Goal: Task Accomplishment & Management: Use online tool/utility

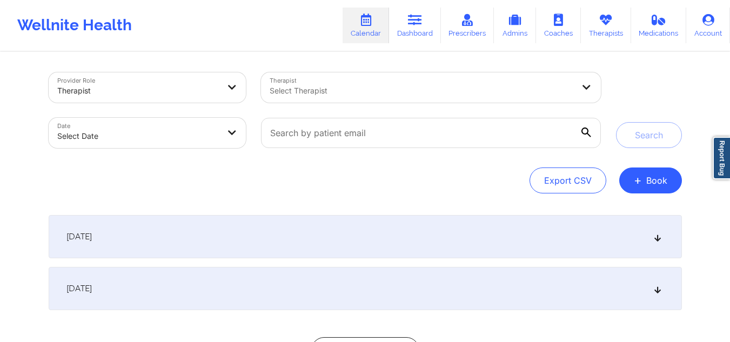
click at [379, 91] on div at bounding box center [421, 90] width 304 height 13
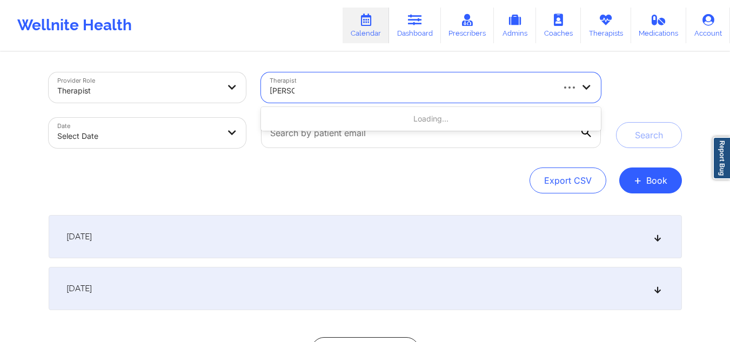
type input "eileen s"
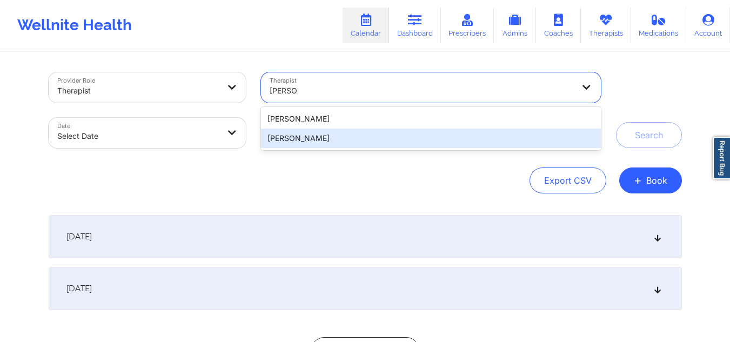
click at [360, 133] on div "[PERSON_NAME]" at bounding box center [430, 138] width 339 height 19
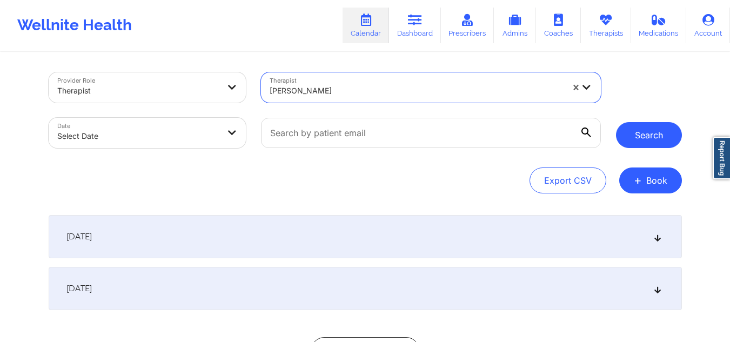
click at [635, 143] on button "Search" at bounding box center [649, 135] width 66 height 26
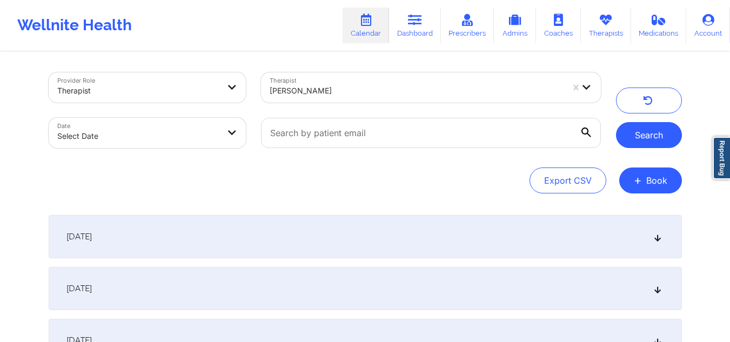
click at [632, 137] on button "Search" at bounding box center [649, 135] width 66 height 26
click at [494, 244] on div "[DATE]" at bounding box center [365, 236] width 633 height 43
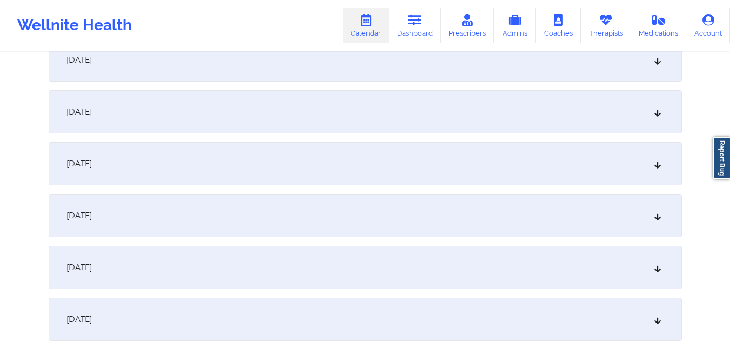
scroll to position [678, 0]
click at [653, 215] on icon at bounding box center [656, 214] width 9 height 8
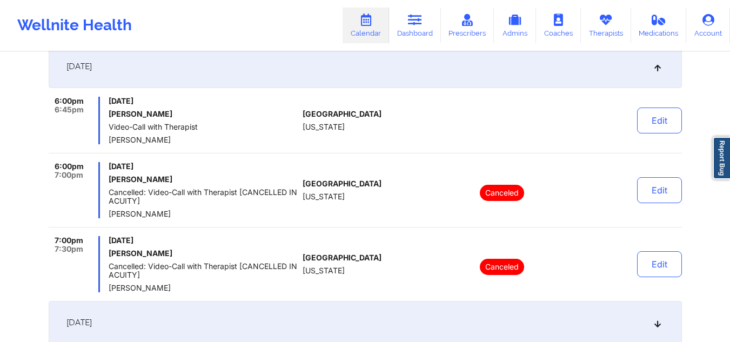
scroll to position [485, 0]
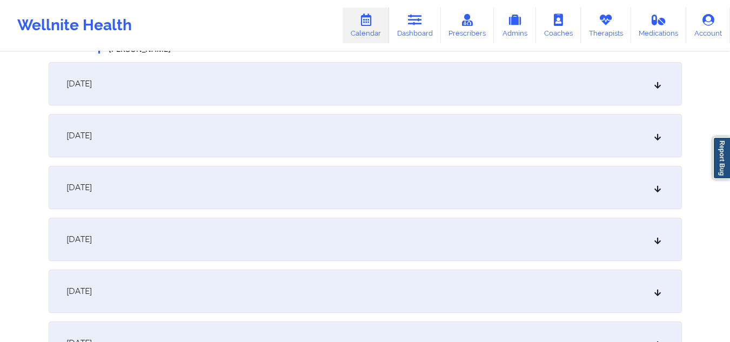
scroll to position [735, 0]
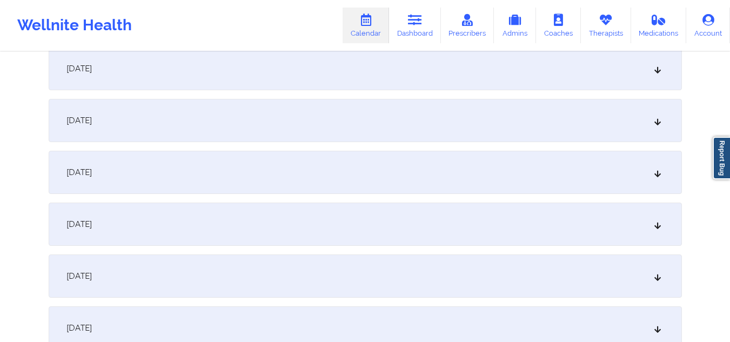
click at [660, 70] on icon at bounding box center [656, 69] width 9 height 8
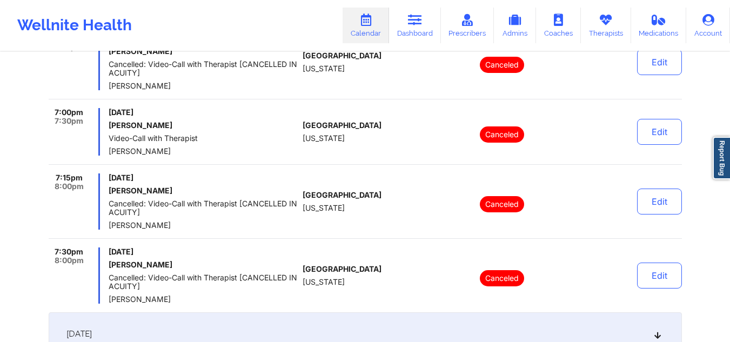
click at [660, 70] on button "Edit" at bounding box center [659, 62] width 45 height 26
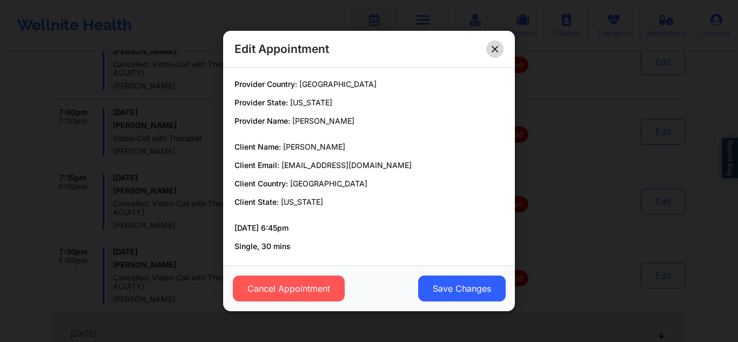
click at [494, 45] on icon at bounding box center [494, 48] width 6 height 6
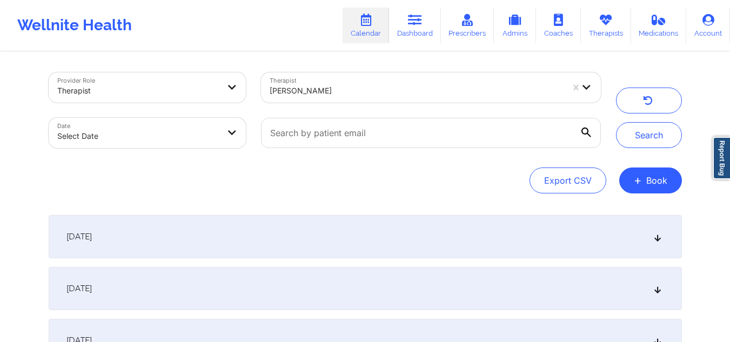
scroll to position [375, 0]
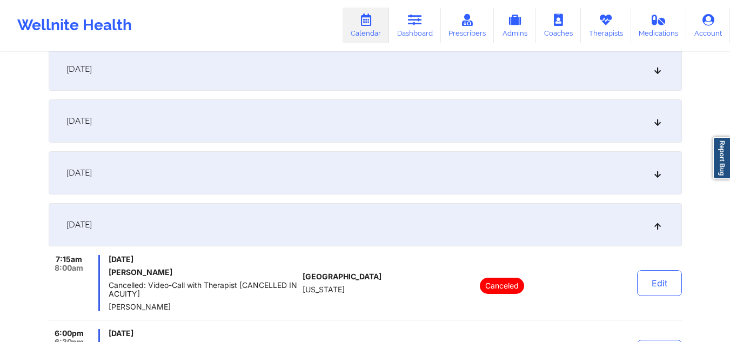
click at [374, 31] on link "Calendar" at bounding box center [365, 26] width 46 height 36
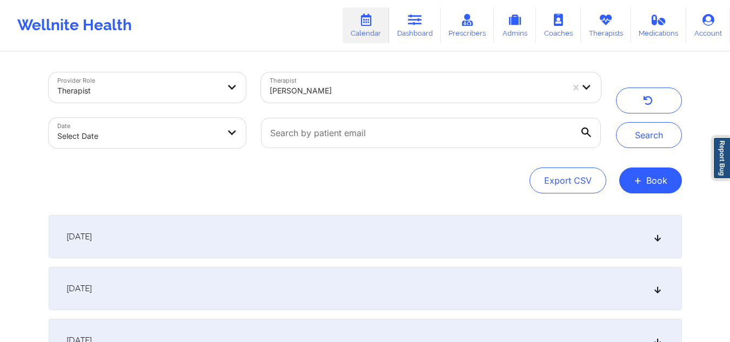
click at [511, 91] on div at bounding box center [415, 90] width 293 height 13
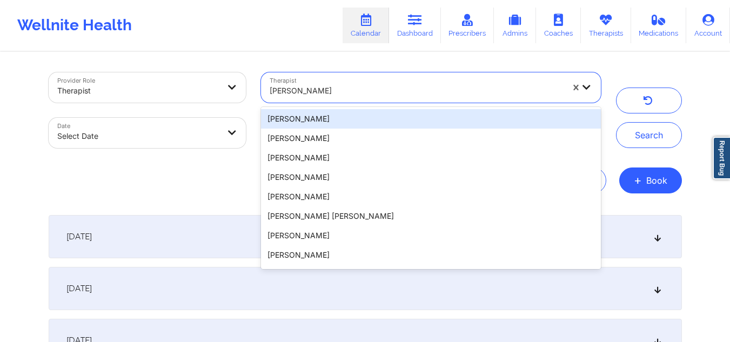
paste input "Elizabeth Curtis Patterson"
type input "Elizabeth Curtis Patterson"
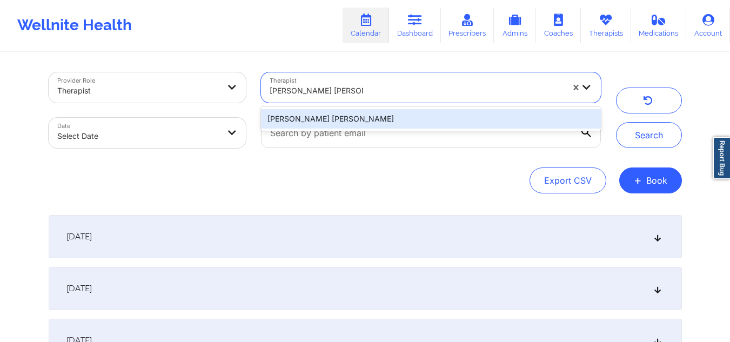
click at [485, 118] on div "Elizabeth Curtis Patterson" at bounding box center [430, 118] width 339 height 19
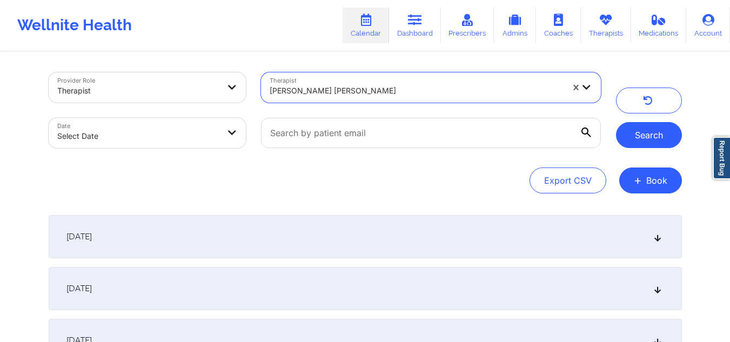
click at [644, 139] on button "Search" at bounding box center [649, 135] width 66 height 26
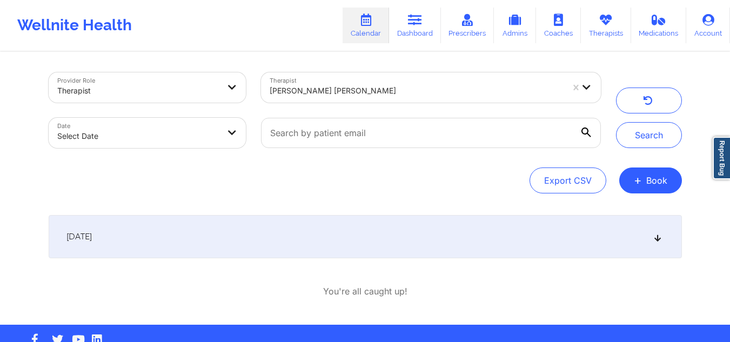
click at [659, 239] on icon at bounding box center [656, 237] width 9 height 8
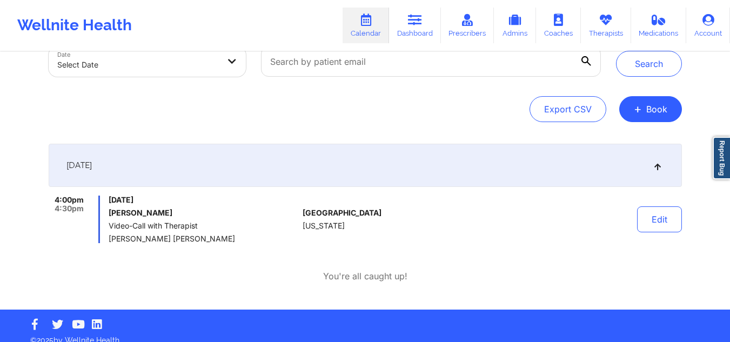
scroll to position [83, 0]
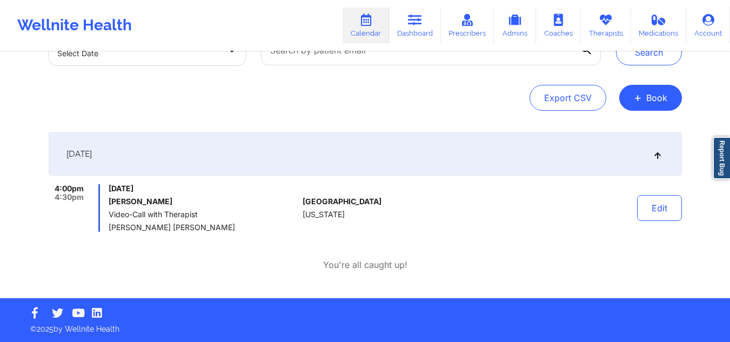
drag, startPoint x: 171, startPoint y: 203, endPoint x: 109, endPoint y: 204, distance: 62.6
click at [109, 204] on h6 "Stephanie Olson" at bounding box center [204, 201] width 190 height 9
copy h6 "Stephanie Olson"
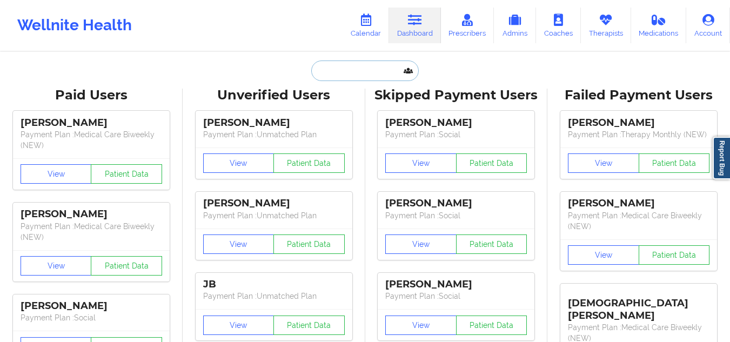
click at [348, 71] on input "text" at bounding box center [364, 70] width 107 height 21
paste input "Stephanie Olson"
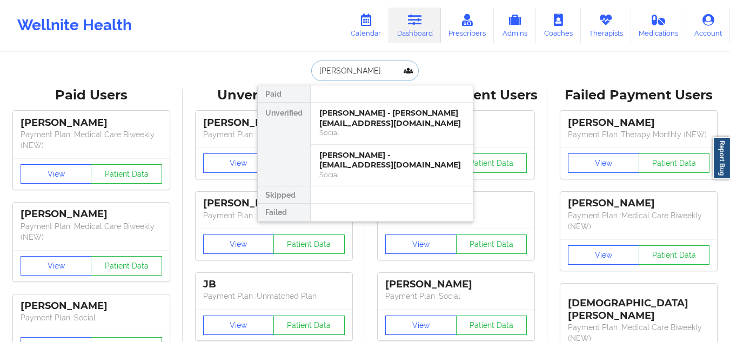
type input "Stephanie Olson"
click at [368, 166] on div "Stephanie Olson - steph.hall0326@gmail.com" at bounding box center [391, 160] width 145 height 20
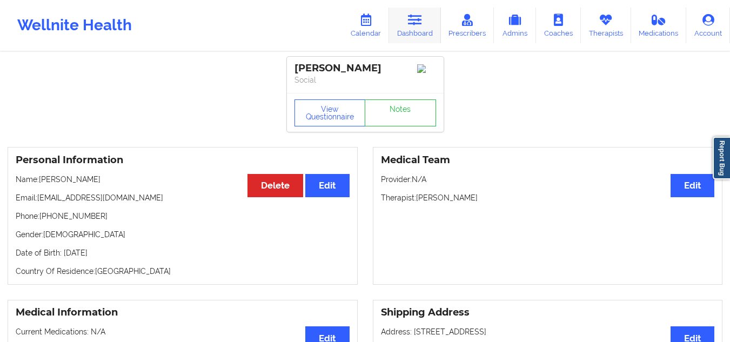
click at [409, 24] on link "Dashboard" at bounding box center [415, 26] width 52 height 36
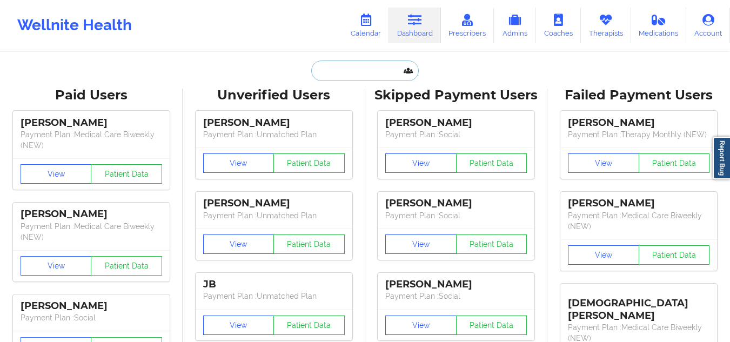
click at [324, 65] on input "text" at bounding box center [364, 70] width 107 height 21
paste input "Stephanie Olson"
type input "Stephanie Olson"
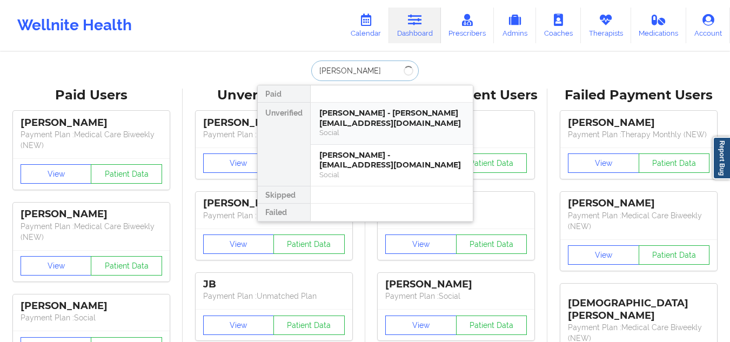
click at [353, 123] on div "Stephanie Olson - solson@fbalions.org" at bounding box center [391, 118] width 145 height 20
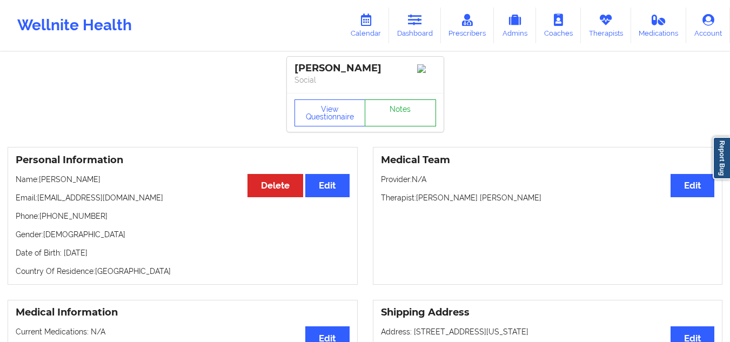
click at [402, 116] on link "Notes" at bounding box center [399, 112] width 71 height 27
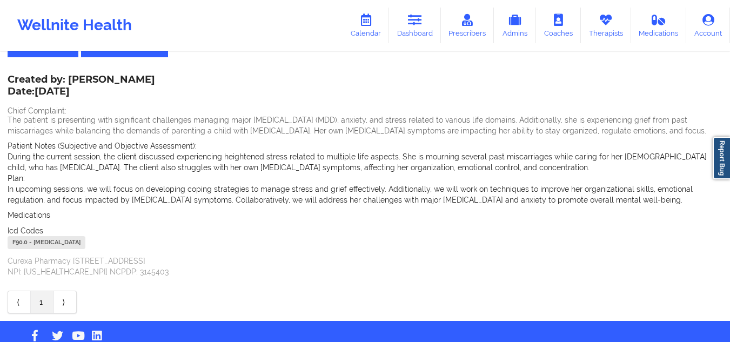
scroll to position [41, 0]
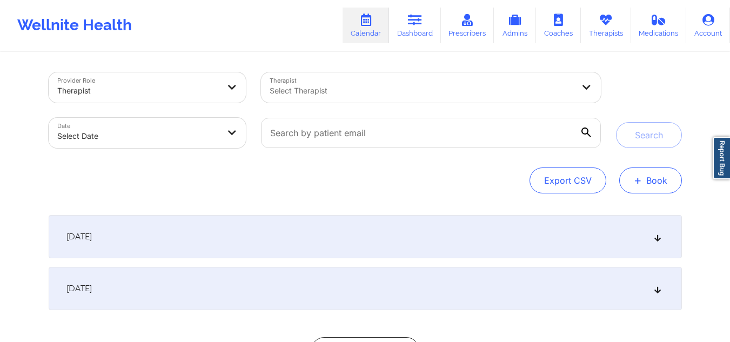
click at [659, 188] on button "+ Book" at bounding box center [650, 180] width 63 height 26
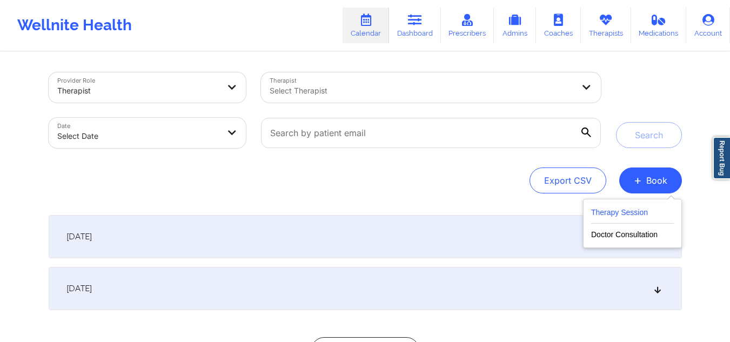
click at [634, 208] on button "Therapy Session" at bounding box center [632, 215] width 83 height 18
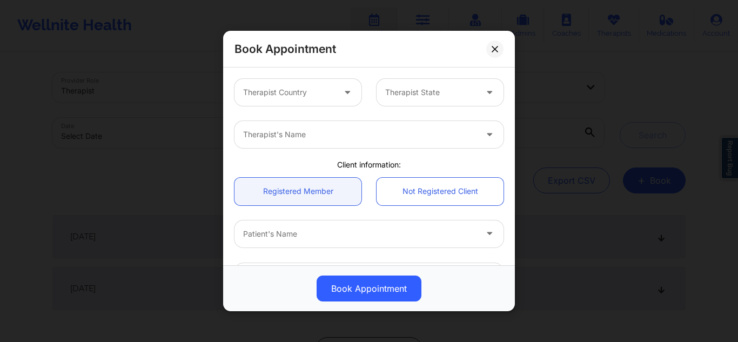
click at [304, 91] on div at bounding box center [288, 92] width 91 height 13
click at [314, 100] on div "Therapist Country" at bounding box center [284, 92] width 101 height 27
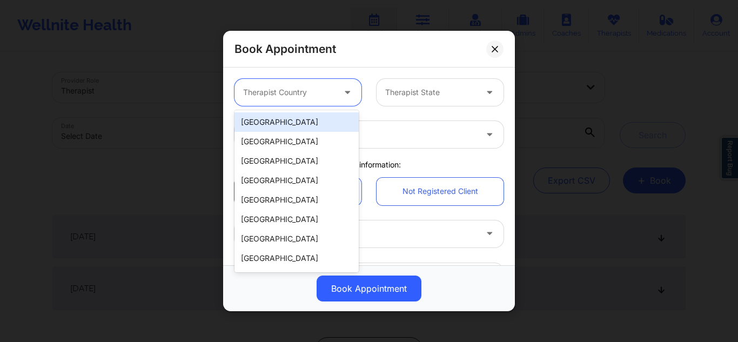
click at [292, 126] on div "[GEOGRAPHIC_DATA]" at bounding box center [296, 121] width 124 height 19
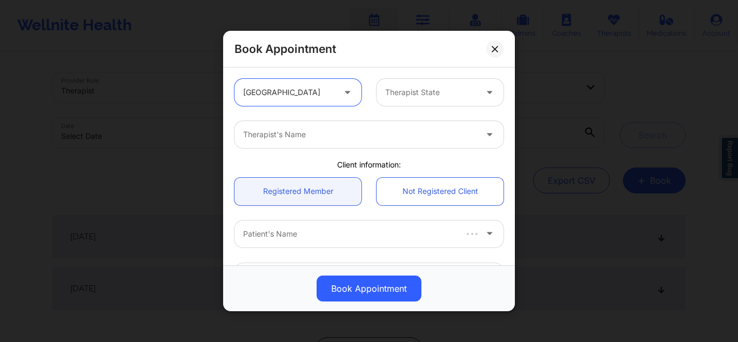
click at [413, 94] on div at bounding box center [430, 92] width 91 height 13
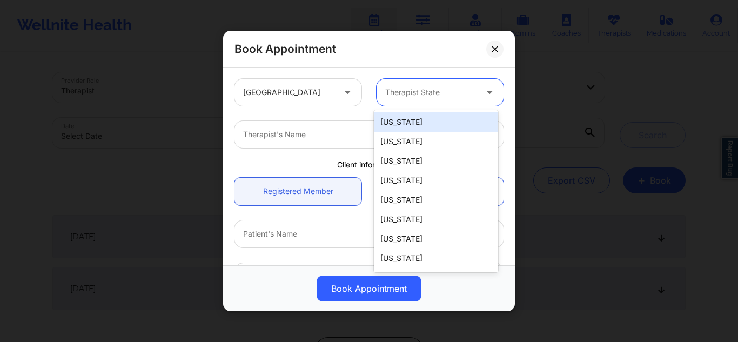
type input "f"
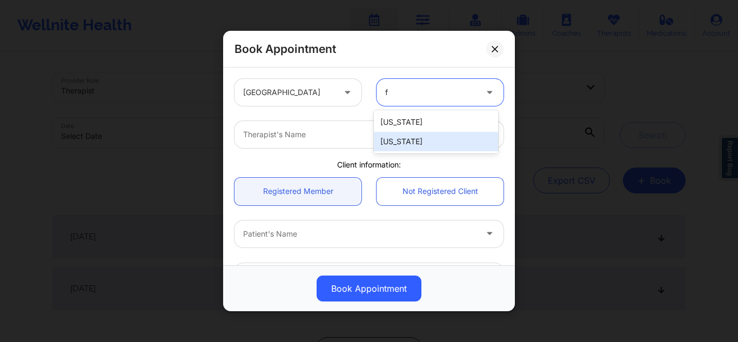
click at [395, 140] on div "[US_STATE]" at bounding box center [436, 141] width 124 height 19
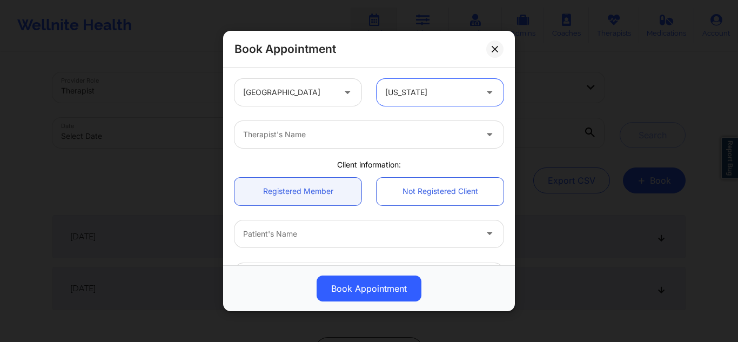
click at [330, 131] on div at bounding box center [359, 134] width 233 height 13
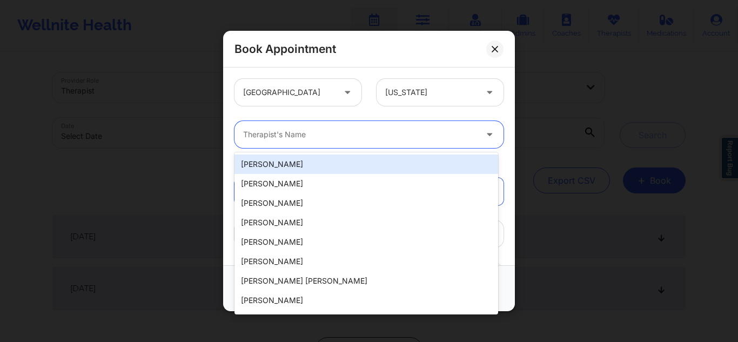
paste input "(347) 248-0472"
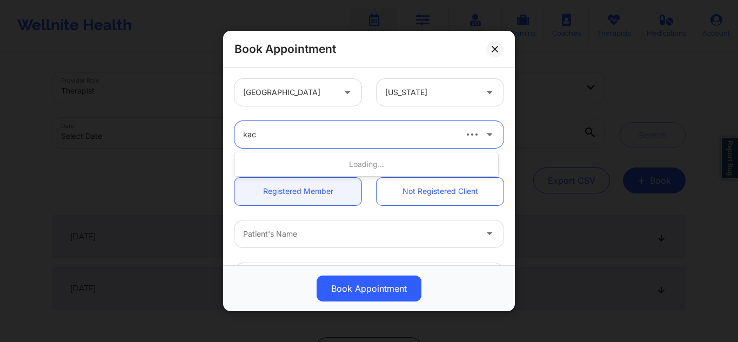
type input "kacy"
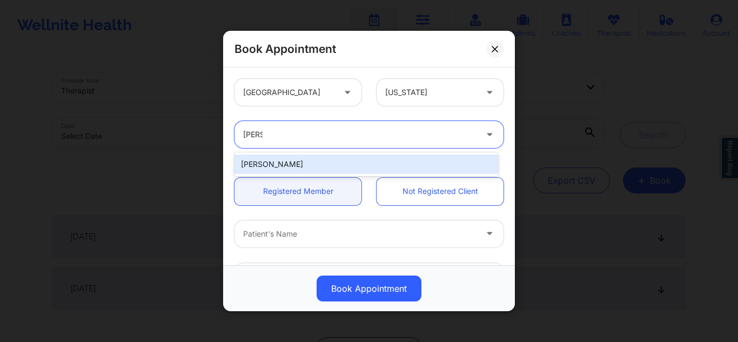
click at [293, 168] on div "Kacynthia Bradley" at bounding box center [366, 163] width 264 height 19
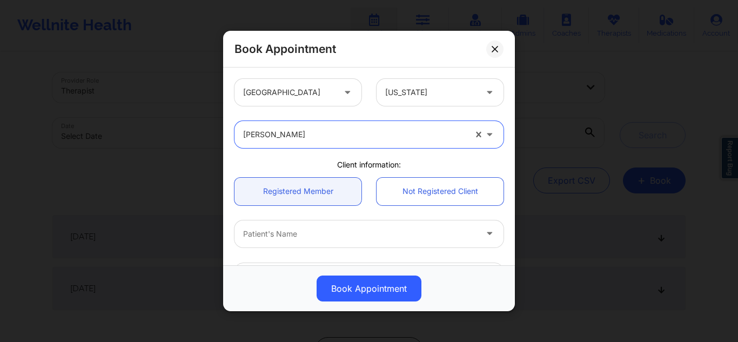
scroll to position [95, 0]
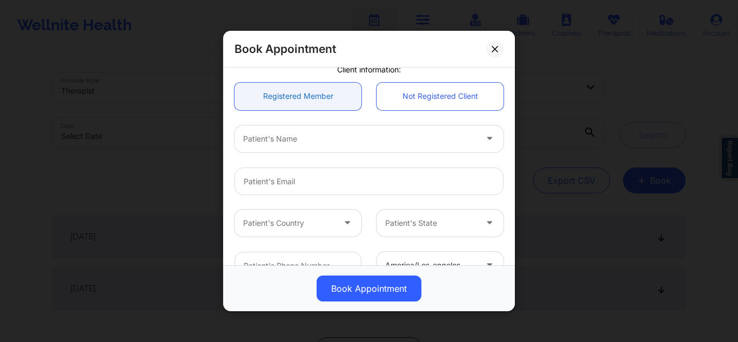
click at [301, 104] on link "Registered Member" at bounding box center [297, 96] width 127 height 28
click at [291, 135] on div at bounding box center [359, 138] width 233 height 13
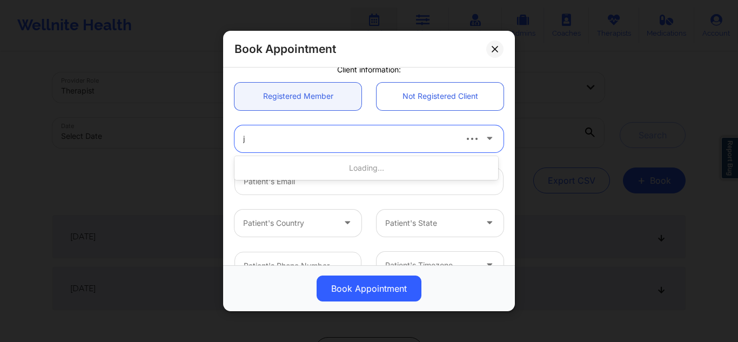
scroll to position [0, 0]
type input "judi"
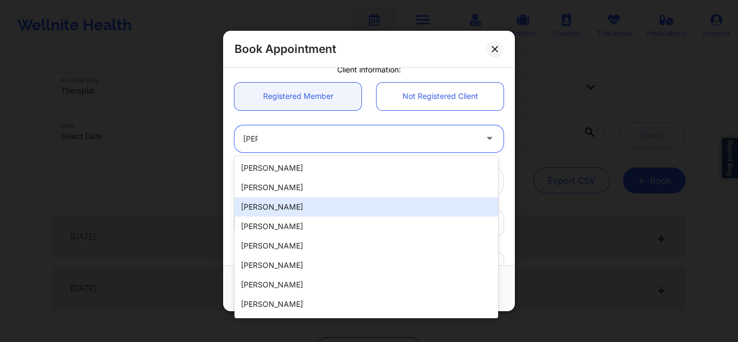
click at [285, 206] on div "Judith Justen" at bounding box center [366, 206] width 264 height 19
type input "mjusten84@gmail.com"
type input "+13525157975"
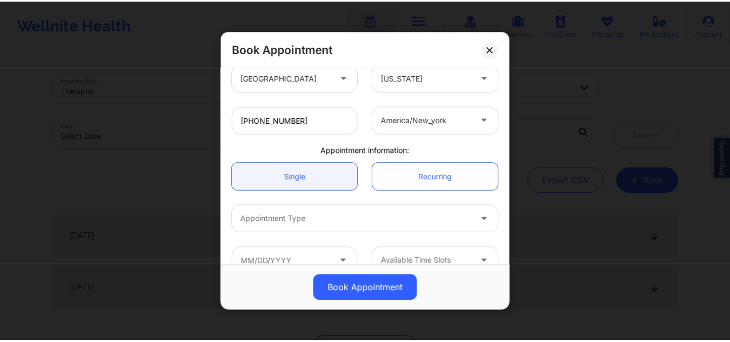
scroll to position [261, 0]
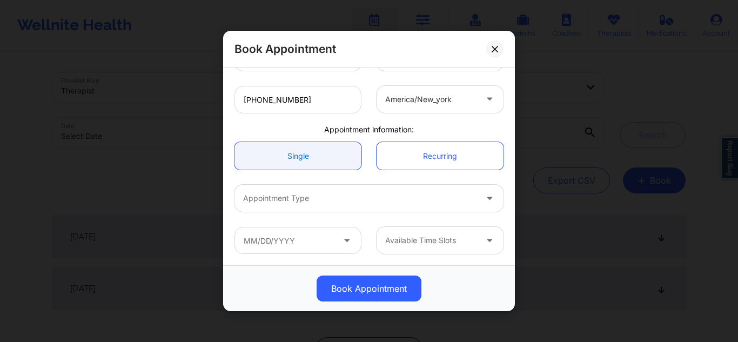
click at [331, 156] on link "Single" at bounding box center [297, 156] width 127 height 28
click at [387, 157] on link "Recurring" at bounding box center [439, 156] width 127 height 28
click at [300, 154] on link "Single" at bounding box center [297, 156] width 127 height 28
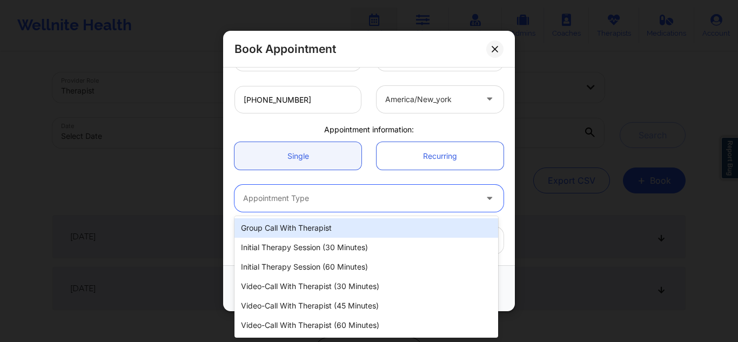
click at [280, 197] on div at bounding box center [359, 198] width 233 height 13
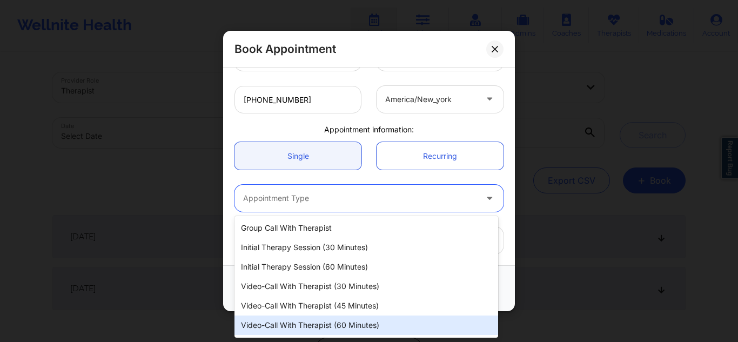
click at [276, 325] on div "Video-Call with Therapist (60 minutes)" at bounding box center [366, 324] width 264 height 19
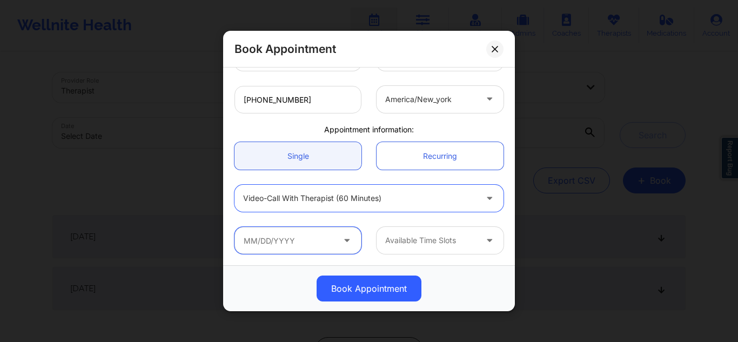
click at [286, 238] on input "text" at bounding box center [297, 240] width 127 height 27
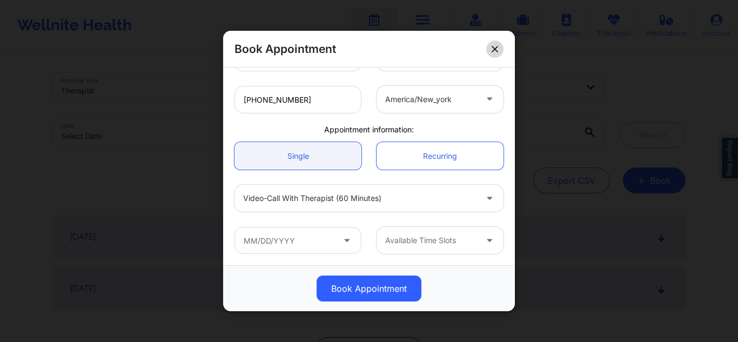
click at [496, 48] on icon at bounding box center [494, 49] width 6 height 6
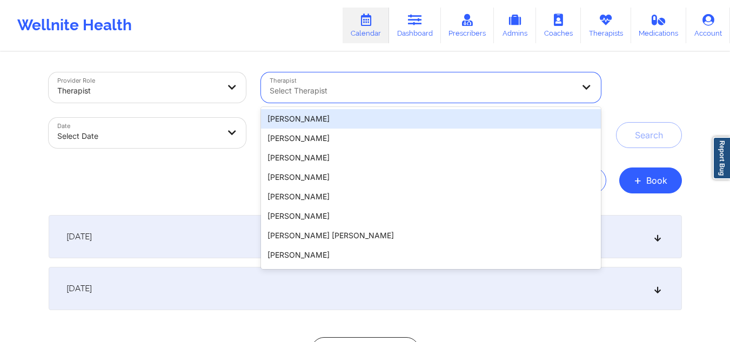
click at [416, 88] on div at bounding box center [421, 90] width 304 height 13
type input "b"
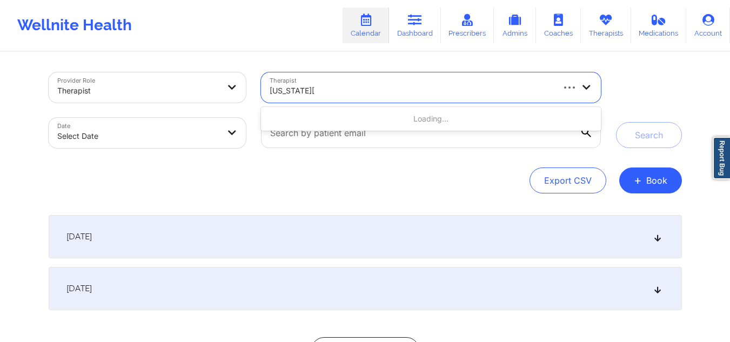
type input "virginia gibala"
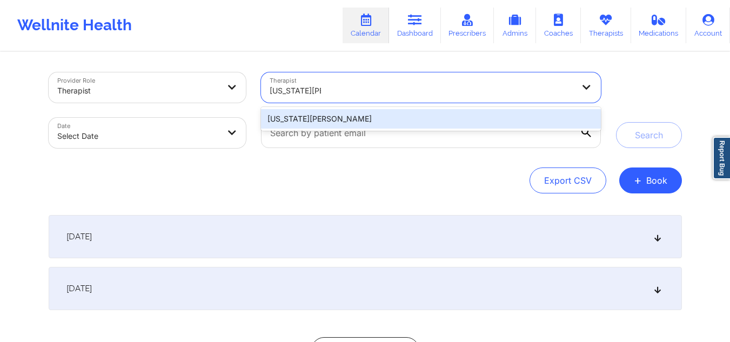
click at [390, 123] on div "[US_STATE][PERSON_NAME]" at bounding box center [430, 118] width 339 height 19
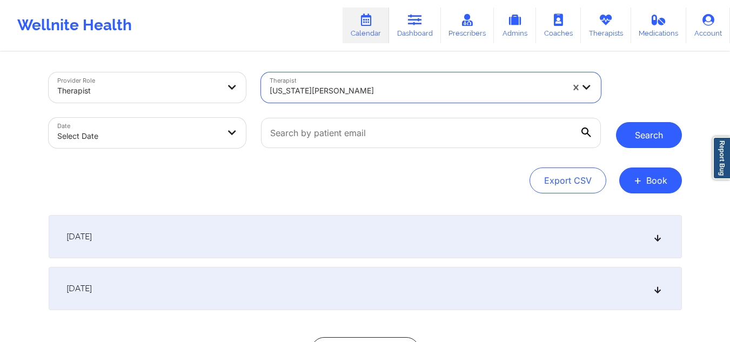
click at [638, 124] on button "Search" at bounding box center [649, 135] width 66 height 26
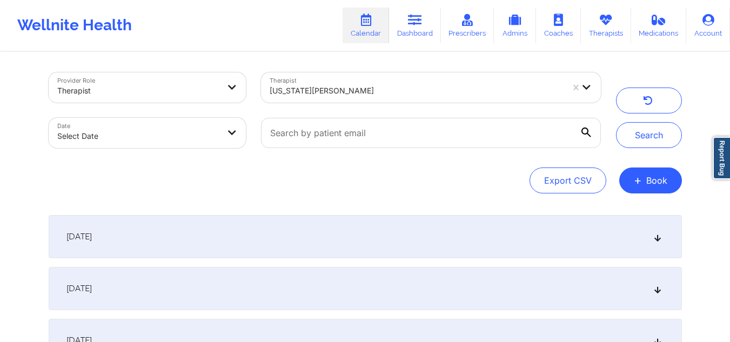
click at [657, 228] on div "[DATE]" at bounding box center [365, 236] width 633 height 43
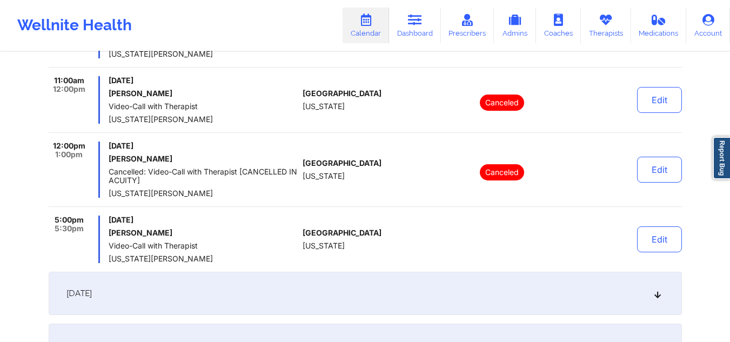
scroll to position [581, 0]
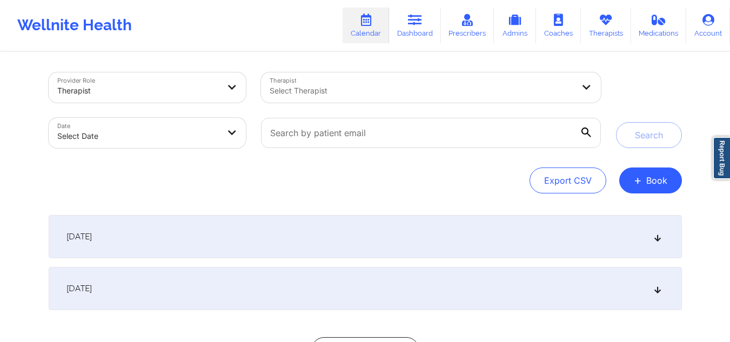
click at [316, 97] on div "Select Therapist" at bounding box center [418, 87] width 314 height 30
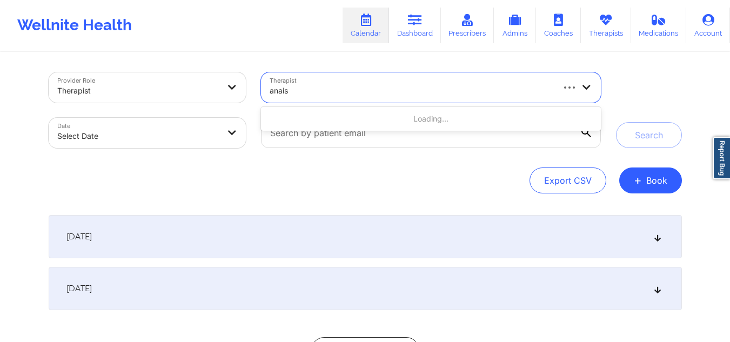
type input "anais q"
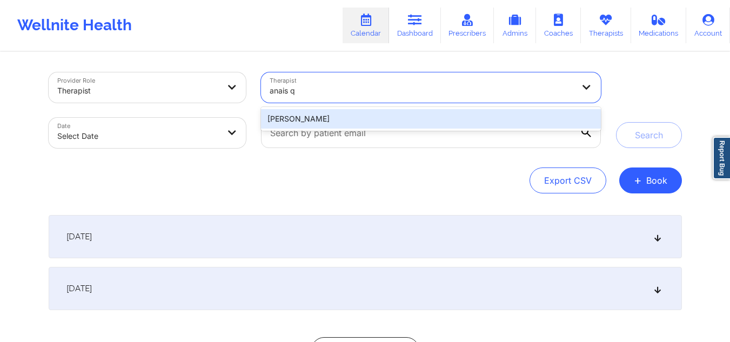
click at [336, 119] on div "[PERSON_NAME]" at bounding box center [430, 118] width 339 height 19
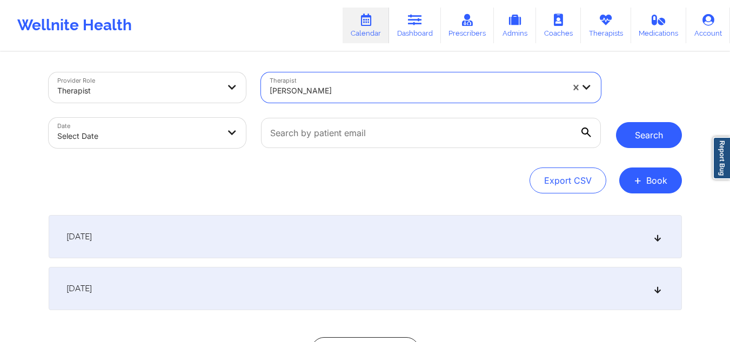
click at [635, 132] on button "Search" at bounding box center [649, 135] width 66 height 26
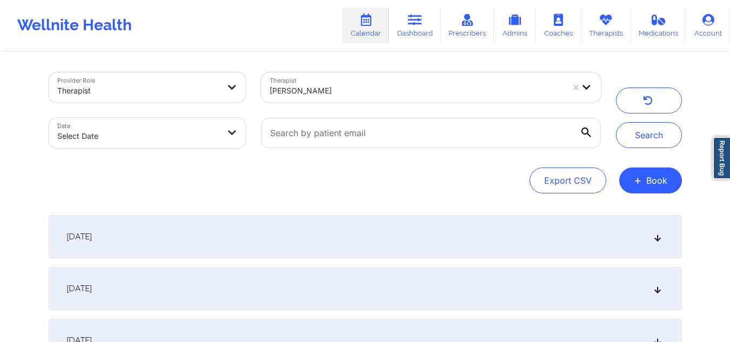
scroll to position [100, 0]
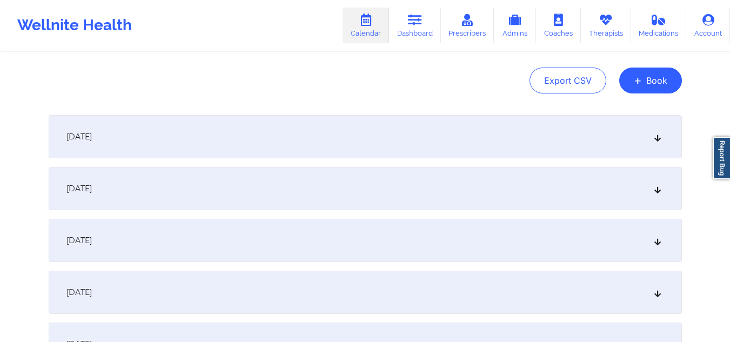
click at [656, 135] on icon at bounding box center [656, 137] width 9 height 8
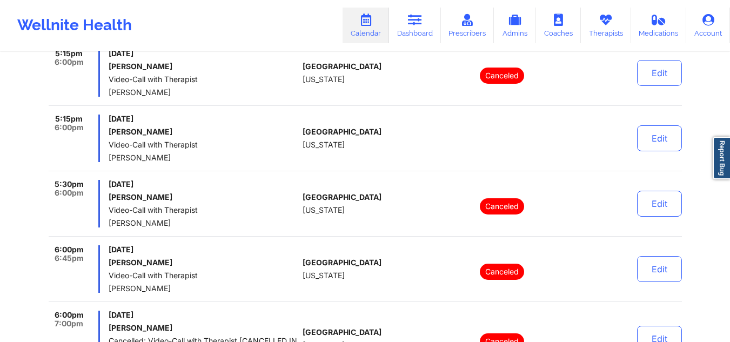
scroll to position [990, 0]
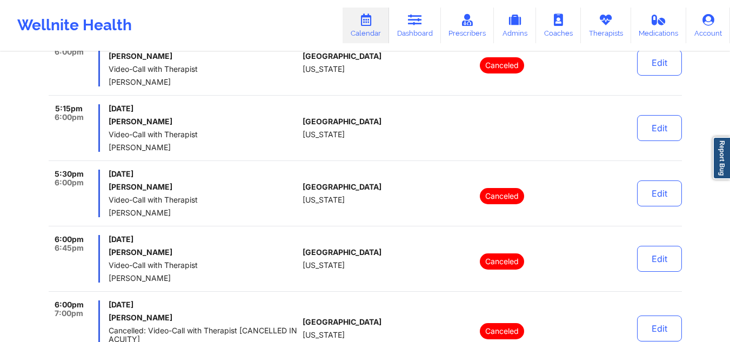
drag, startPoint x: 212, startPoint y: 123, endPoint x: 105, endPoint y: 120, distance: 107.0
click at [105, 120] on div "5:15pm 6:00pm Wednesday, September 24, 2025 Lucas Goncalves de Souza Video-Call…" at bounding box center [174, 128] width 250 height 48
copy h6 "Lucas Goncalves de Souza"
click at [370, 19] on icon at bounding box center [366, 20] width 14 height 12
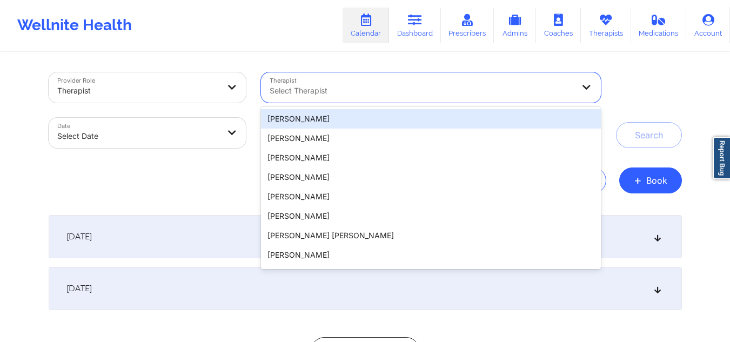
click at [293, 83] on div "Select Therapist" at bounding box center [418, 87] width 314 height 30
paste input "[PERSON_NAME] [PERSON_NAME]"
type input "[PERSON_NAME] [PERSON_NAME]"
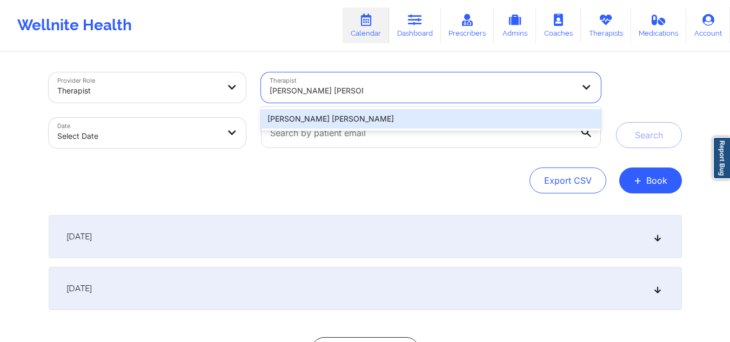
click at [308, 115] on div "[PERSON_NAME] [PERSON_NAME]" at bounding box center [430, 118] width 339 height 19
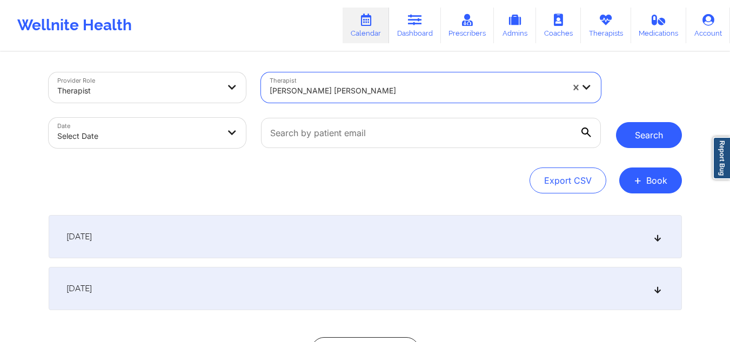
click at [650, 143] on button "Search" at bounding box center [649, 135] width 66 height 26
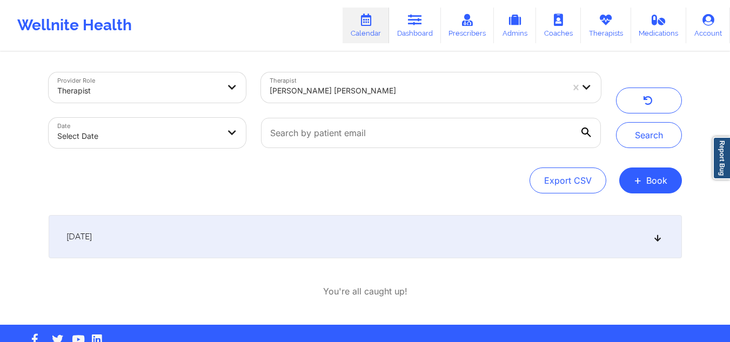
click at [346, 226] on div "[DATE]" at bounding box center [365, 236] width 633 height 43
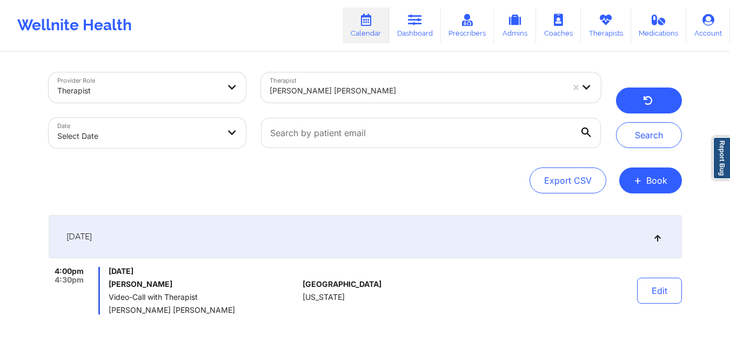
click at [653, 93] on button "button" at bounding box center [649, 100] width 66 height 26
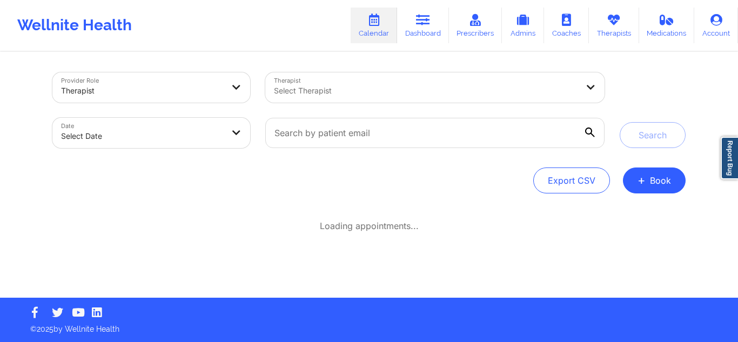
click at [373, 90] on div at bounding box center [426, 90] width 304 height 13
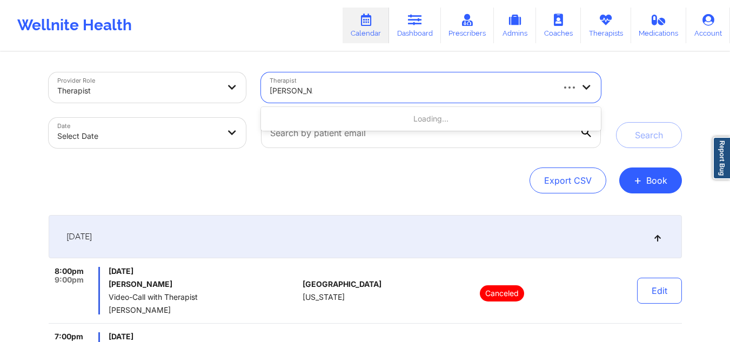
type input "[PERSON_NAME]"
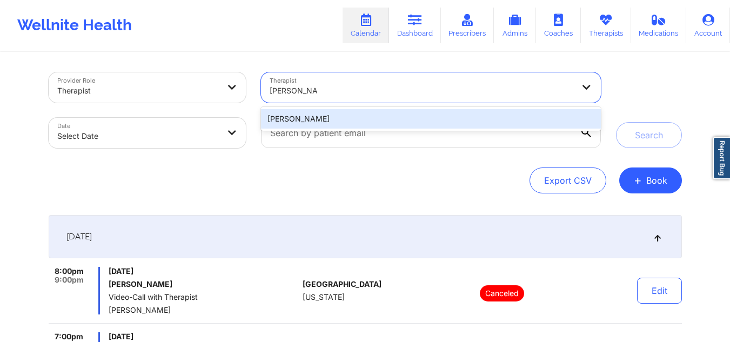
click at [378, 118] on div "[PERSON_NAME]" at bounding box center [430, 118] width 339 height 19
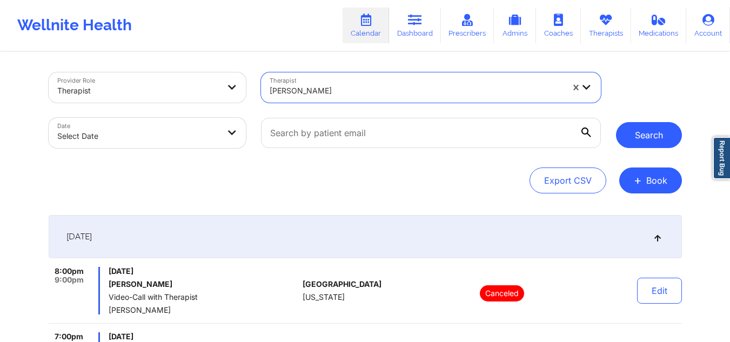
click at [649, 133] on button "Search" at bounding box center [649, 135] width 66 height 26
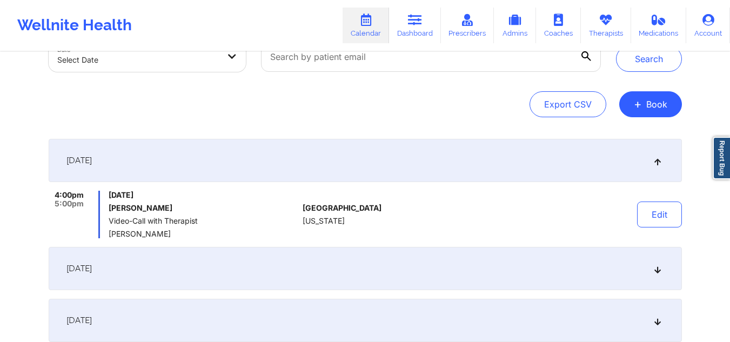
scroll to position [91, 0]
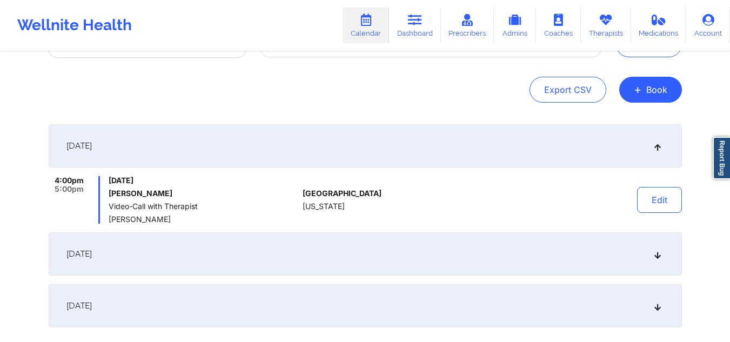
click at [653, 259] on div "[DATE]" at bounding box center [365, 253] width 633 height 43
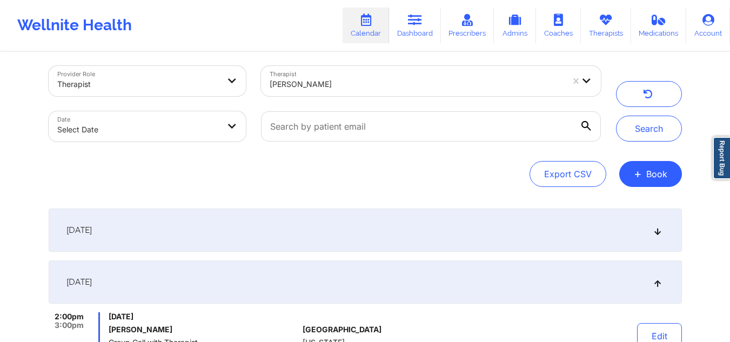
scroll to position [5, 0]
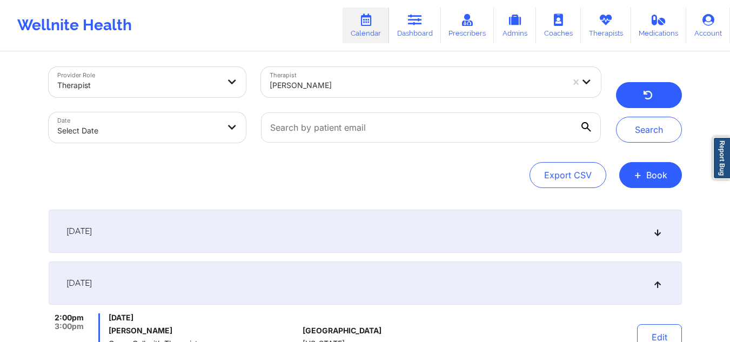
click at [651, 98] on icon "button" at bounding box center [647, 96] width 10 height 9
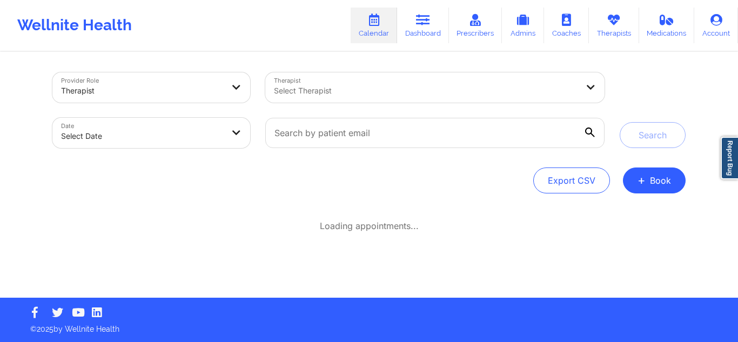
click at [481, 94] on div at bounding box center [426, 90] width 304 height 13
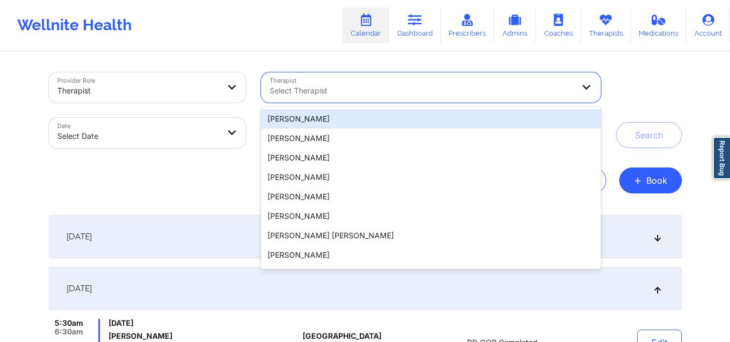
paste input "[PERSON_NAME] [PERSON_NAME]"
type input "[PERSON_NAME] [PERSON_NAME]"
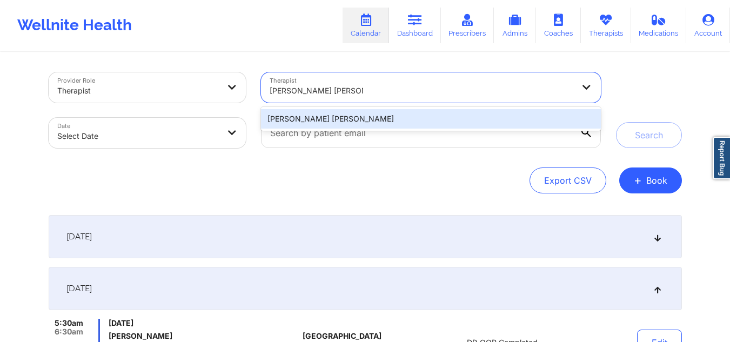
click at [435, 114] on div "[PERSON_NAME] [PERSON_NAME]" at bounding box center [430, 118] width 339 height 19
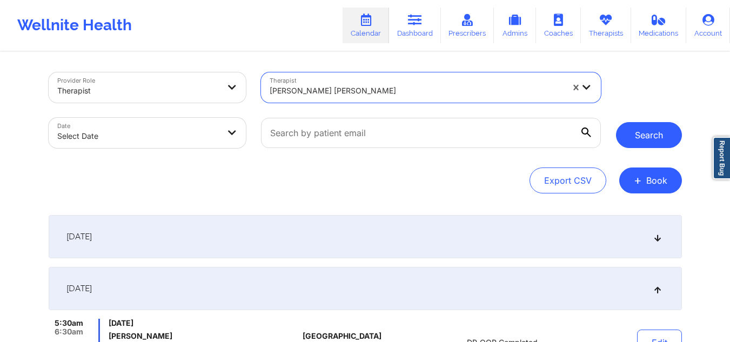
click at [654, 141] on button "Search" at bounding box center [649, 135] width 66 height 26
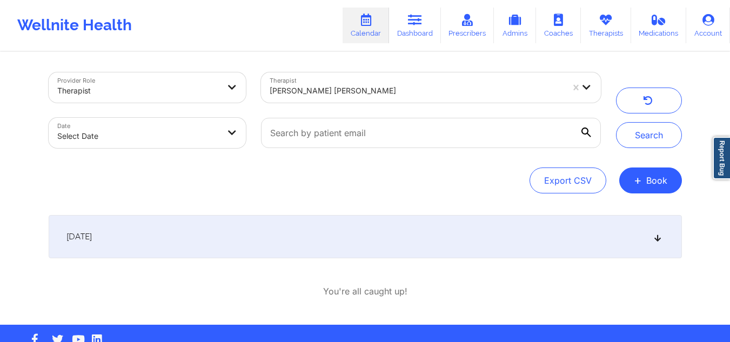
click at [649, 243] on div "[DATE]" at bounding box center [365, 236] width 633 height 43
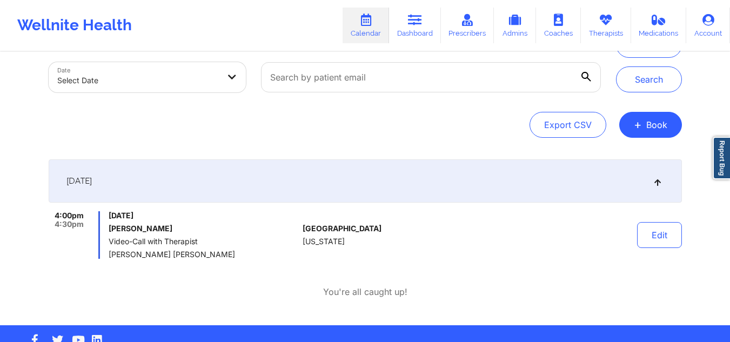
scroll to position [72, 0]
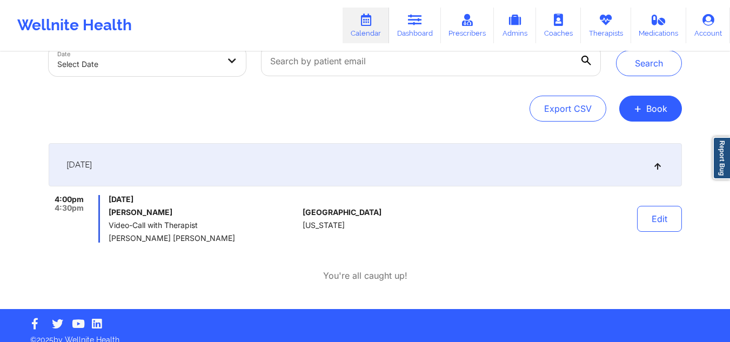
click at [170, 214] on h6 "[PERSON_NAME]" at bounding box center [204, 212] width 190 height 9
drag, startPoint x: 170, startPoint y: 214, endPoint x: 112, endPoint y: 213, distance: 57.2
click at [112, 213] on h6 "[PERSON_NAME]" at bounding box center [204, 212] width 190 height 9
copy h6 "[PERSON_NAME]"
drag, startPoint x: 205, startPoint y: 237, endPoint x: 110, endPoint y: 238, distance: 95.0
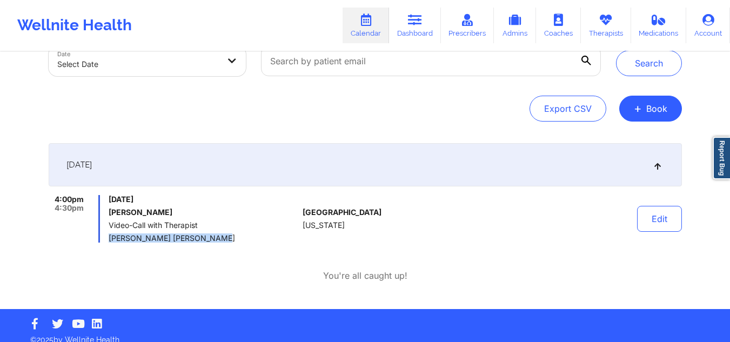
click at [110, 238] on span "[PERSON_NAME] [PERSON_NAME]" at bounding box center [204, 238] width 190 height 9
copy span "[PERSON_NAME] [PERSON_NAME]"
click at [654, 227] on button "Edit" at bounding box center [659, 219] width 45 height 26
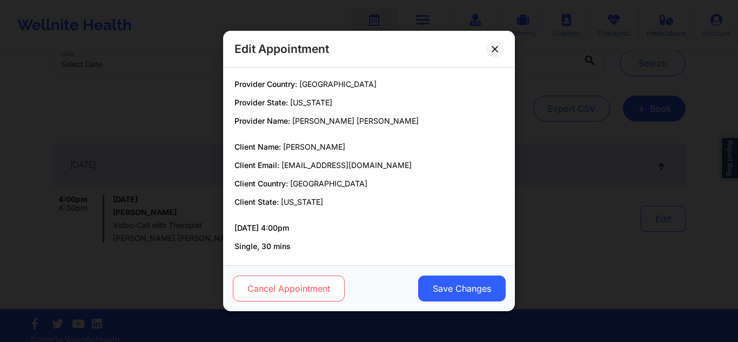
click at [308, 290] on button "Cancel Appointment" at bounding box center [289, 288] width 112 height 26
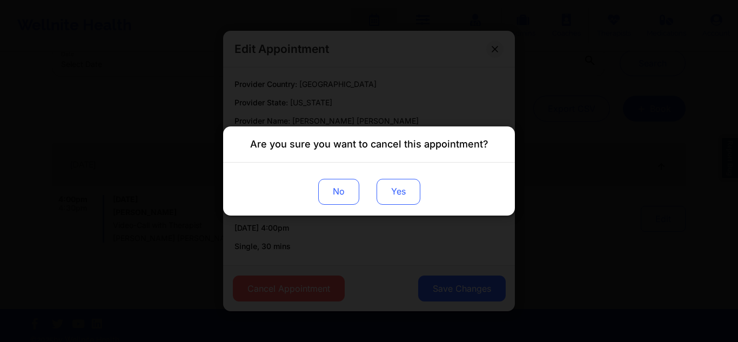
click at [388, 203] on button "Yes" at bounding box center [398, 192] width 44 height 26
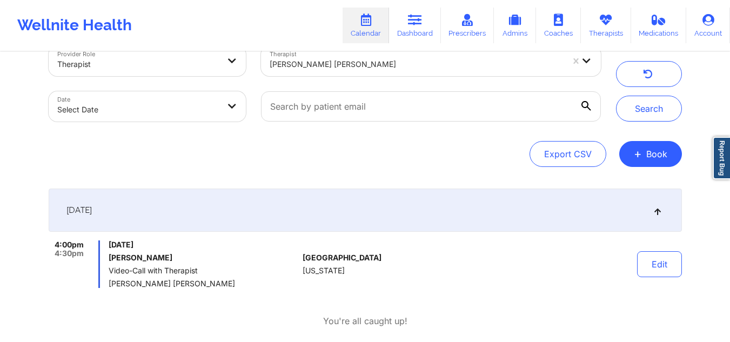
scroll to position [22, 0]
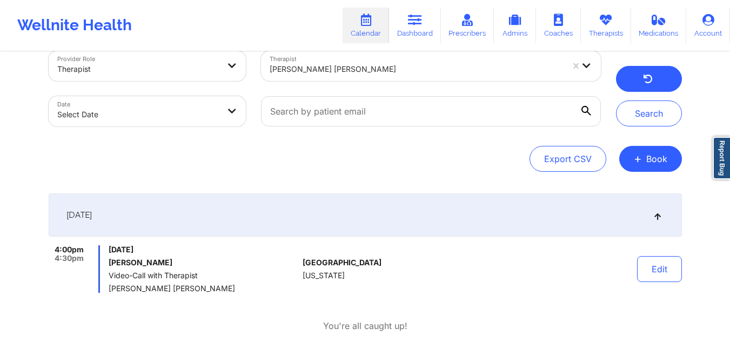
click at [653, 77] on button "button" at bounding box center [649, 79] width 66 height 26
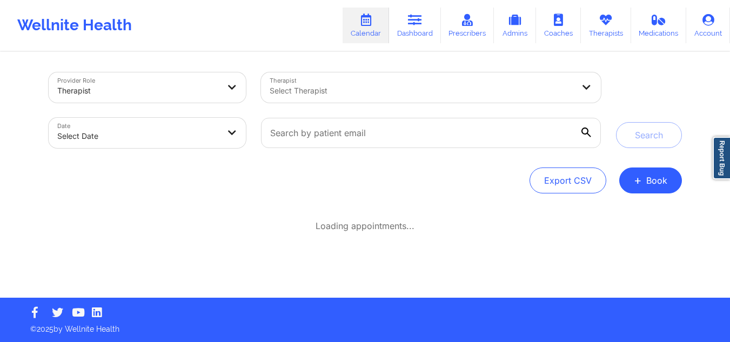
scroll to position [0, 0]
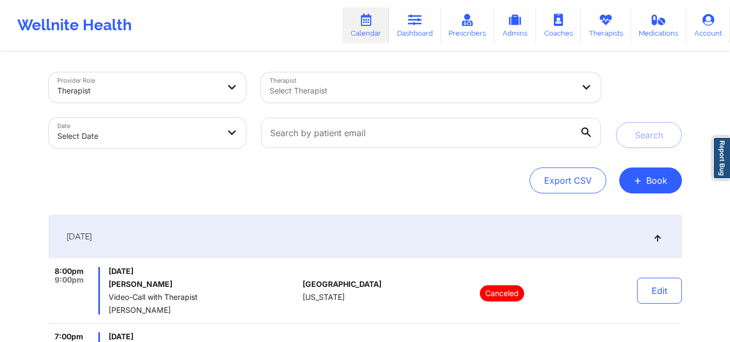
click at [407, 89] on div at bounding box center [421, 90] width 304 height 13
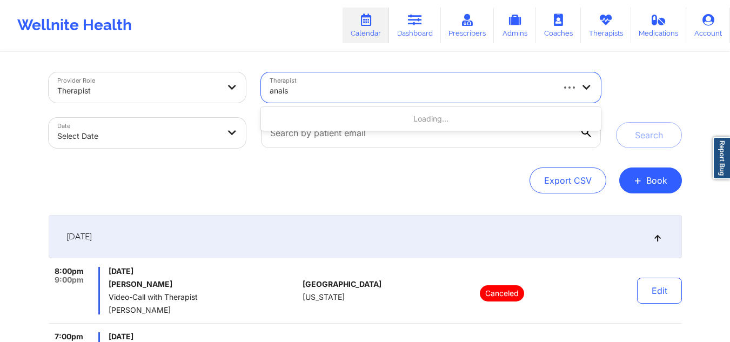
type input "anais q"
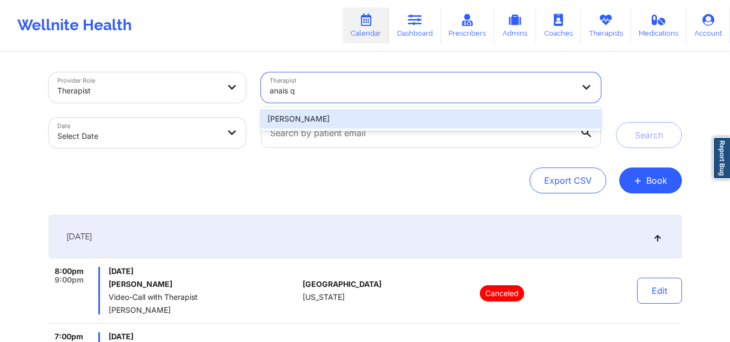
click at [403, 111] on div "Anais Quiñonez" at bounding box center [430, 118] width 339 height 19
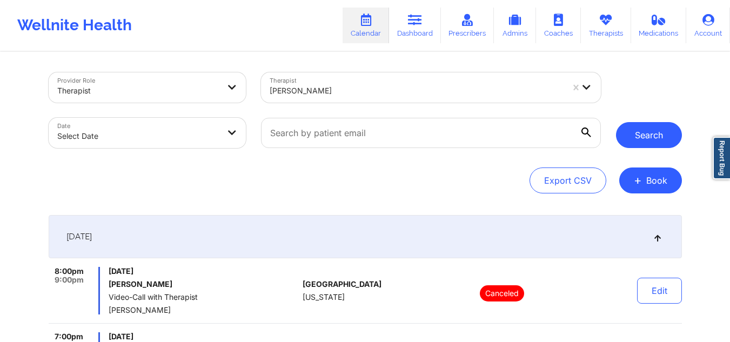
click at [655, 141] on button "Search" at bounding box center [649, 135] width 66 height 26
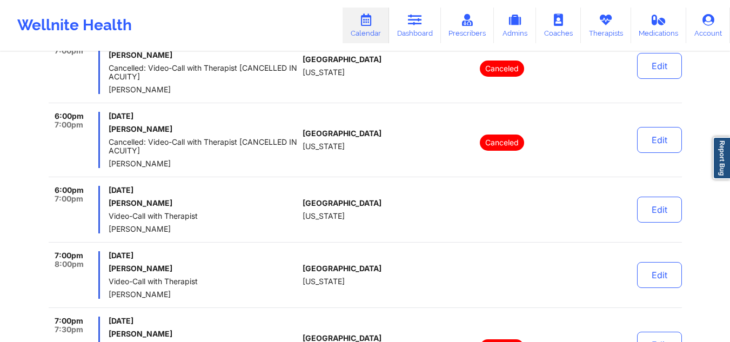
scroll to position [1259, 0]
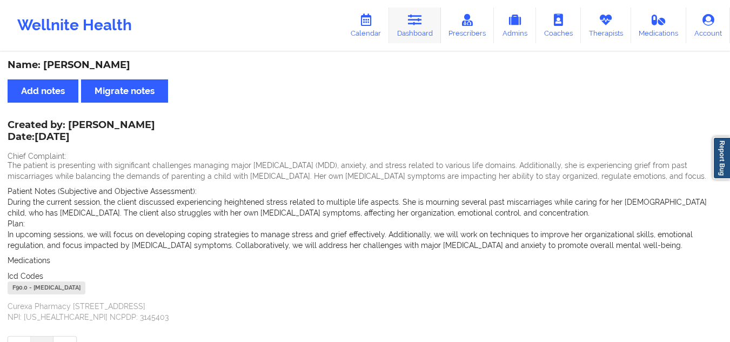
drag, startPoint x: 416, startPoint y: 28, endPoint x: 411, endPoint y: 33, distance: 7.7
click at [416, 28] on link "Dashboard" at bounding box center [415, 26] width 52 height 36
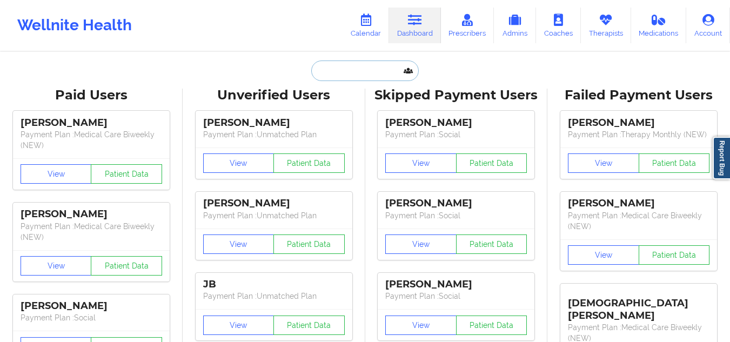
click at [352, 78] on input "text" at bounding box center [364, 70] width 107 height 21
paste input "[PERSON_NAME]"
type input "[PERSON_NAME]"
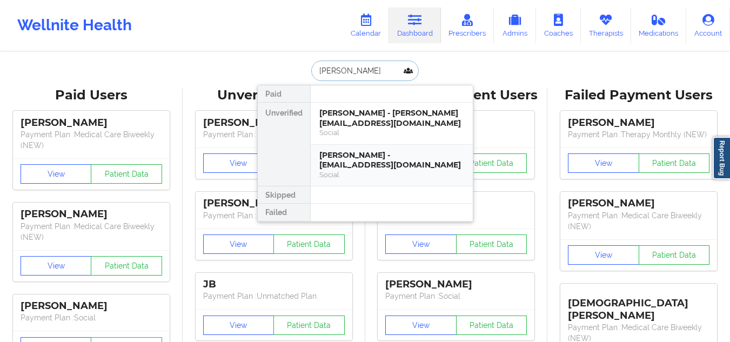
click at [333, 154] on div "[PERSON_NAME] - [EMAIL_ADDRESS][DOMAIN_NAME]" at bounding box center [391, 160] width 145 height 20
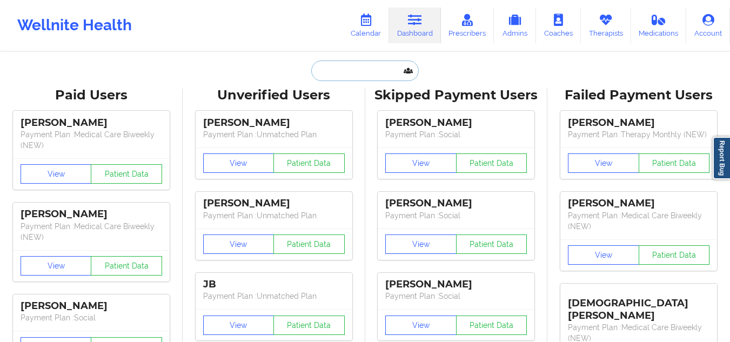
click at [342, 69] on input "text" at bounding box center [364, 70] width 107 height 21
paste input "[PERSON_NAME]"
type input "[PERSON_NAME]"
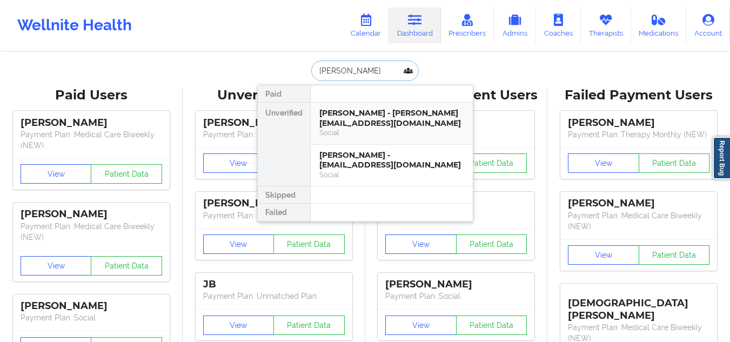
click at [368, 118] on div "[PERSON_NAME] - [PERSON_NAME][EMAIL_ADDRESS][DOMAIN_NAME]" at bounding box center [391, 118] width 145 height 20
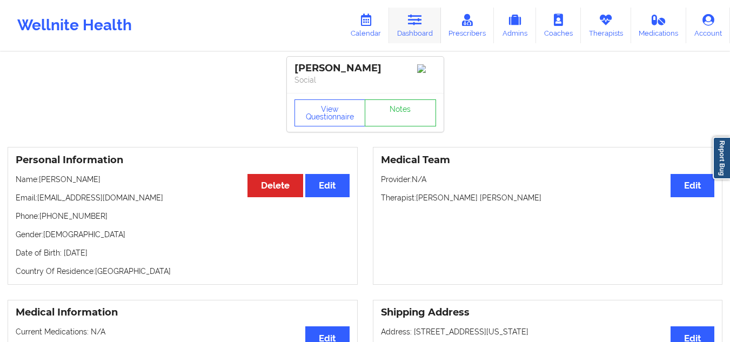
click at [421, 32] on link "Dashboard" at bounding box center [415, 26] width 52 height 36
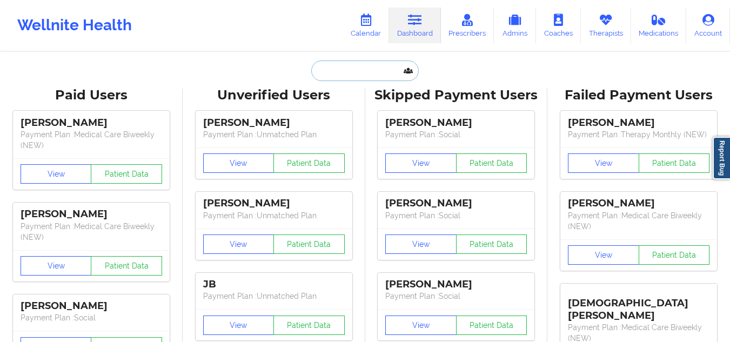
click at [367, 69] on input "text" at bounding box center [364, 70] width 107 height 21
paste input "[PERSON_NAME]"
type input "[PERSON_NAME]"
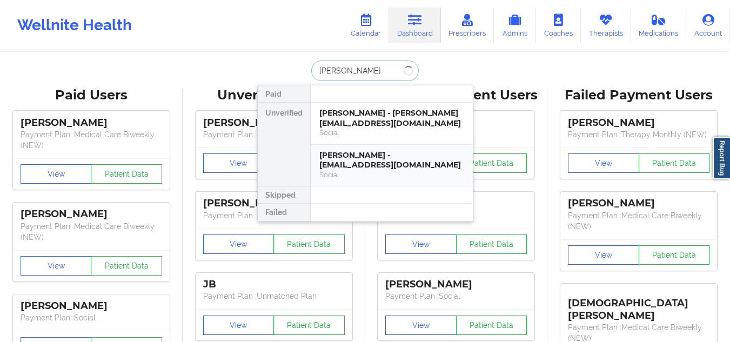
click at [351, 152] on div "[PERSON_NAME] - [EMAIL_ADDRESS][DOMAIN_NAME]" at bounding box center [391, 160] width 145 height 20
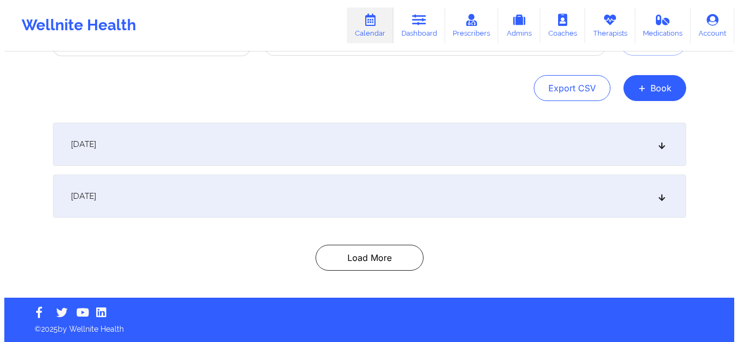
scroll to position [92, 0]
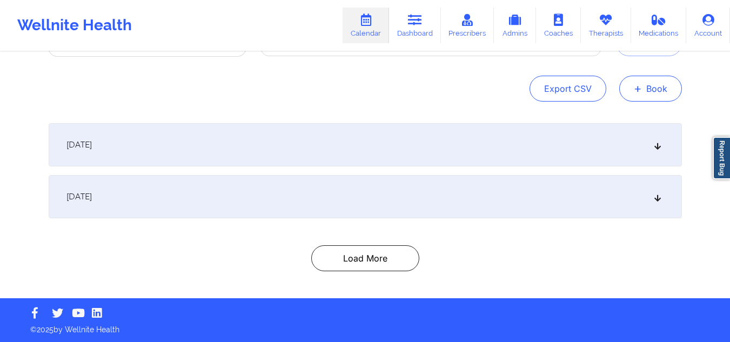
click at [660, 91] on button "+ Book" at bounding box center [650, 89] width 63 height 26
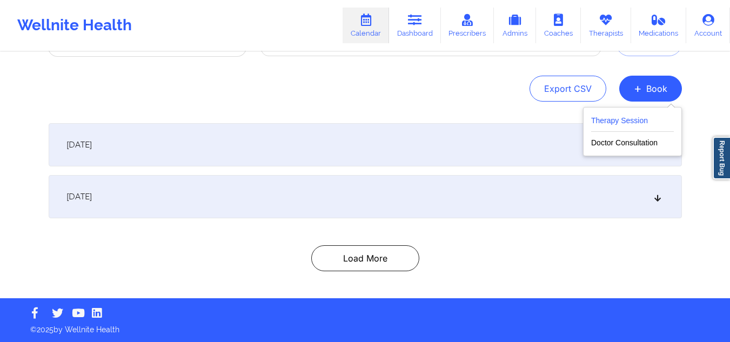
click at [637, 116] on button "Therapy Session" at bounding box center [632, 123] width 83 height 18
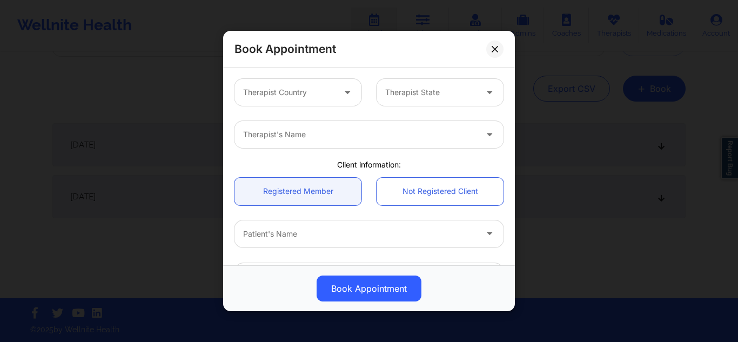
click at [294, 100] on div "Therapist Country" at bounding box center [284, 92] width 101 height 27
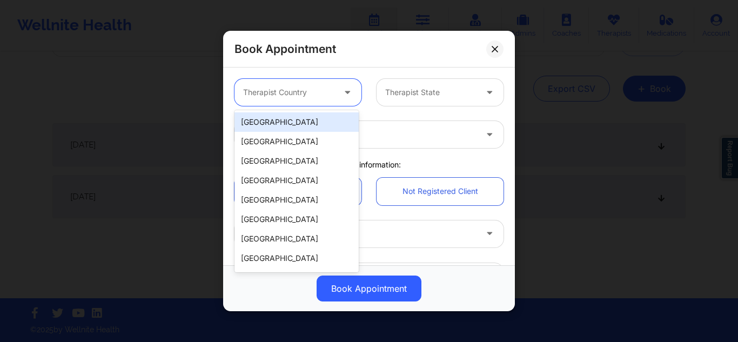
click at [288, 127] on div "[GEOGRAPHIC_DATA]" at bounding box center [296, 121] width 124 height 19
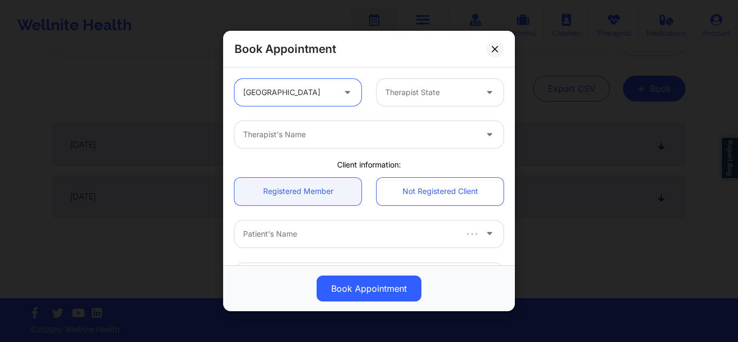
click at [417, 96] on div at bounding box center [430, 92] width 91 height 13
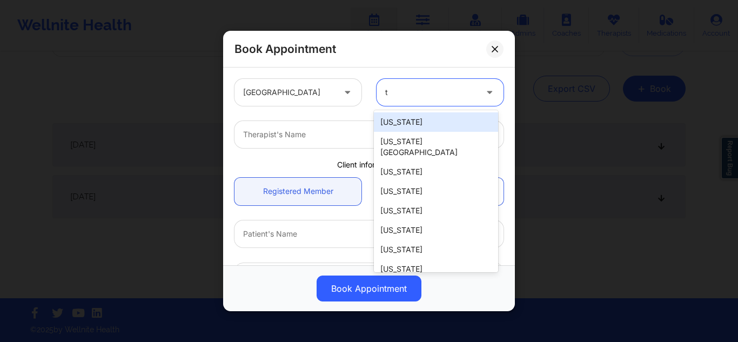
type input "tx"
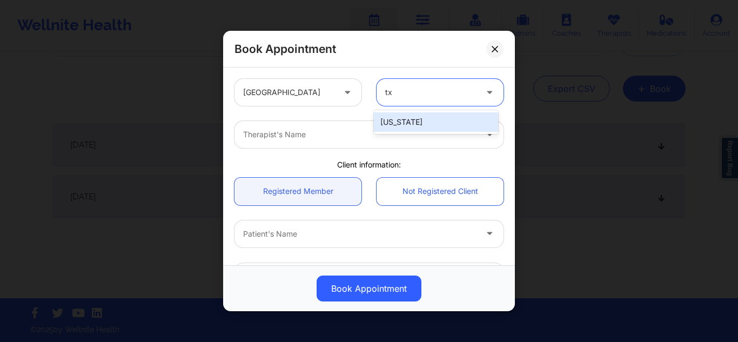
click at [407, 116] on div "[US_STATE]" at bounding box center [436, 121] width 124 height 19
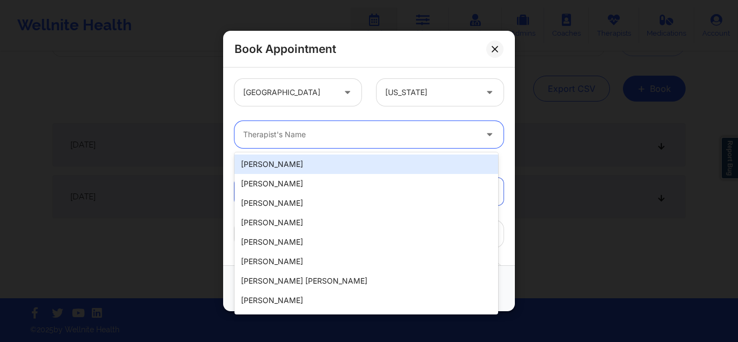
click at [335, 137] on div at bounding box center [359, 134] width 233 height 13
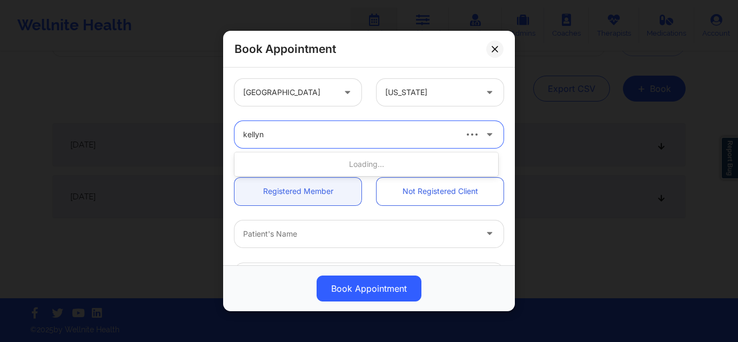
type input "kellyn"
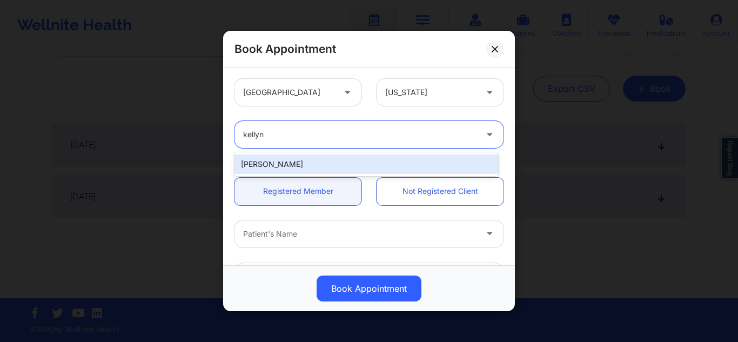
click at [320, 156] on div "[PERSON_NAME]" at bounding box center [366, 163] width 264 height 19
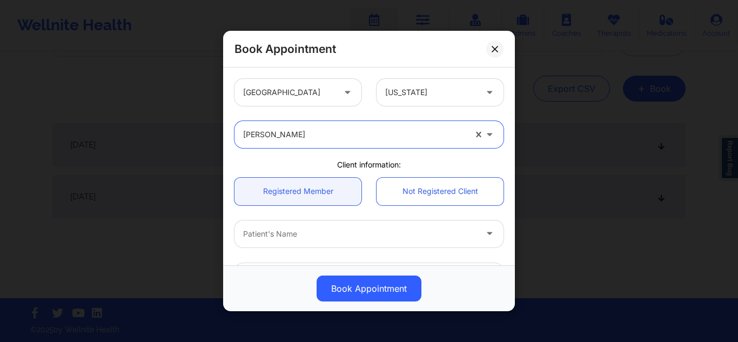
scroll to position [119, 0]
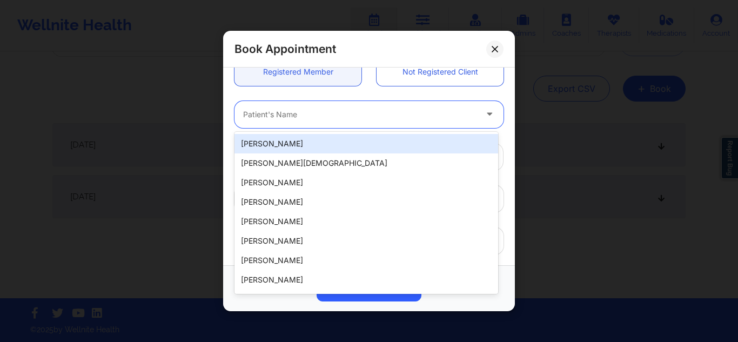
click at [309, 112] on div at bounding box center [359, 114] width 233 height 13
paste input "Hannah Pace"
type input "Hannah Pace"
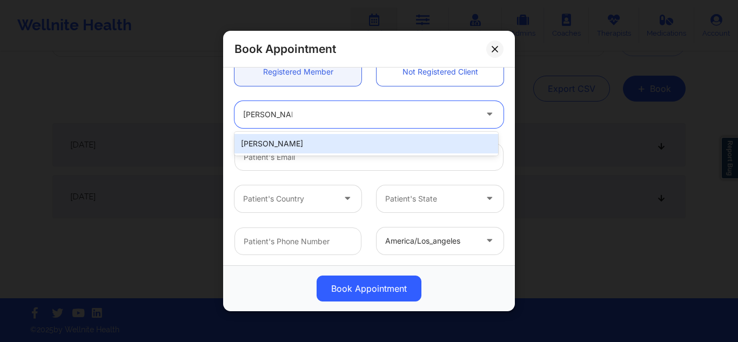
click at [304, 144] on div "Hannah Pace" at bounding box center [366, 143] width 264 height 19
type input "hannahpace2000@gmail.com"
type input "+12817993921"
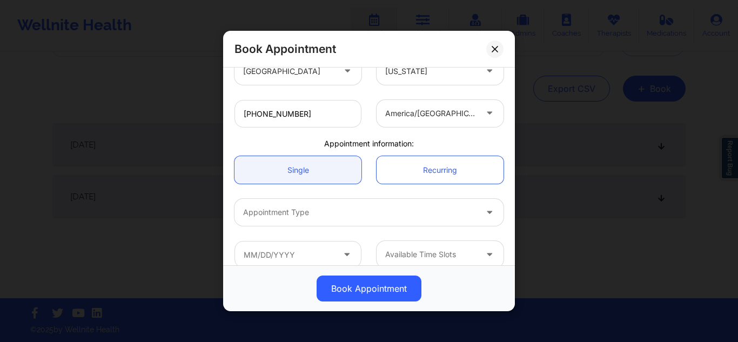
scroll to position [261, 0]
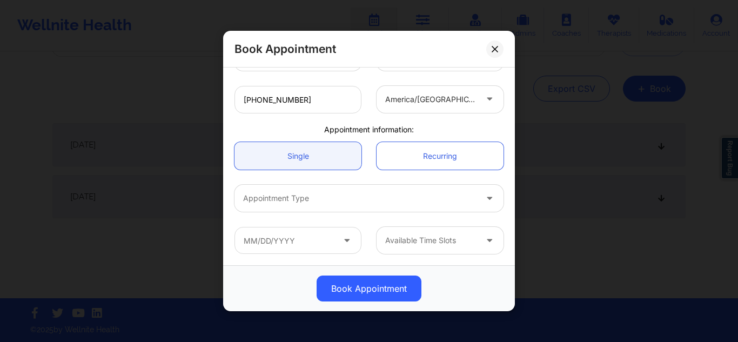
click at [272, 198] on div at bounding box center [359, 198] width 233 height 13
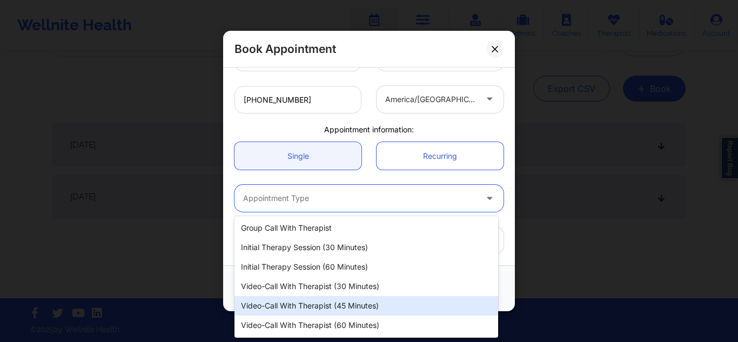
click at [275, 302] on div "Video-Call with Therapist (45 minutes)" at bounding box center [366, 305] width 264 height 19
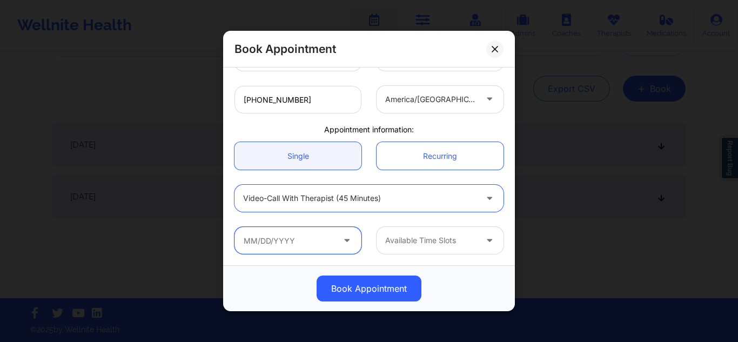
click at [296, 239] on input "text" at bounding box center [297, 240] width 127 height 27
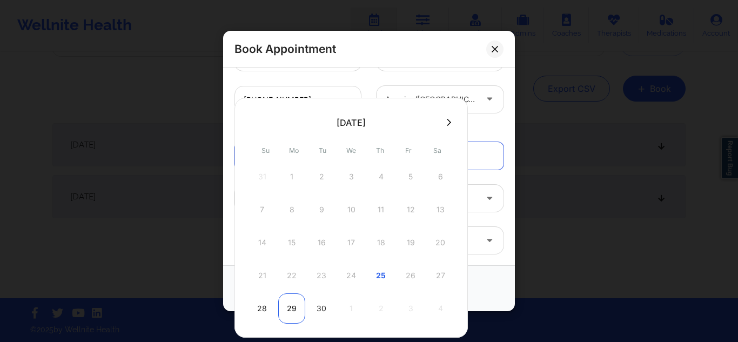
click at [291, 310] on div "29" at bounding box center [291, 308] width 27 height 30
type input "09/29/2025"
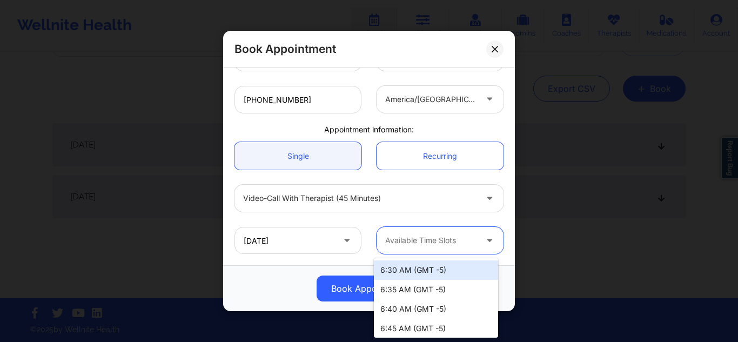
click at [438, 238] on div at bounding box center [430, 240] width 91 height 13
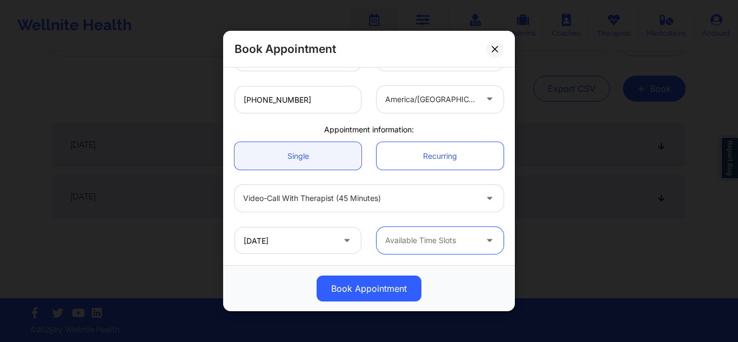
click at [429, 232] on div "Available Time Slots" at bounding box center [426, 240] width 101 height 27
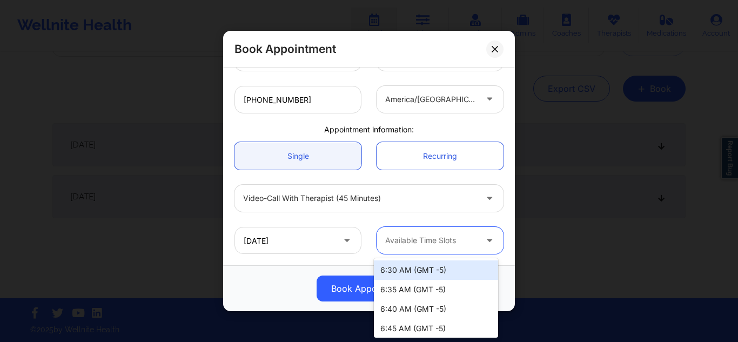
click at [418, 273] on div "6:30 AM (GMT -5)" at bounding box center [436, 269] width 124 height 19
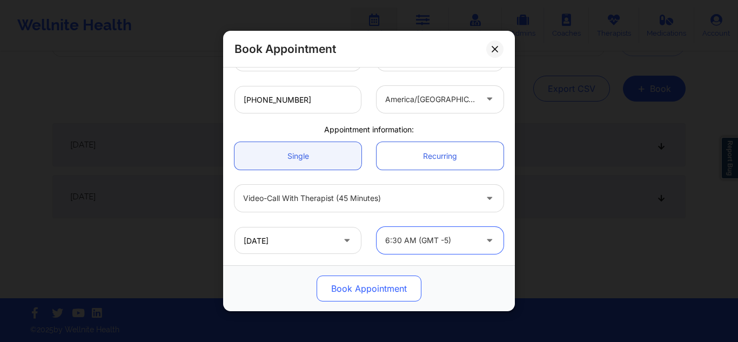
click at [365, 291] on button "Book Appointment" at bounding box center [368, 288] width 105 height 26
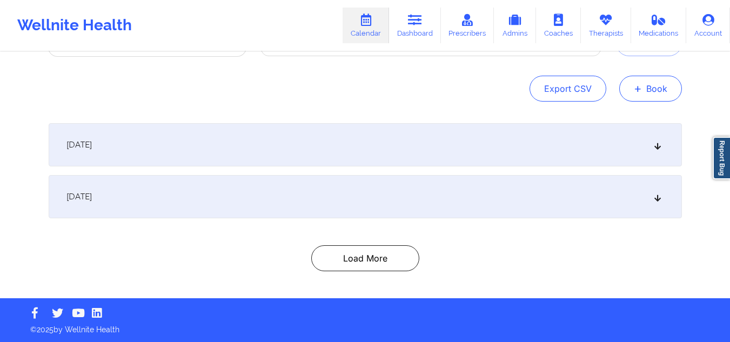
click at [658, 84] on button "+ Book" at bounding box center [650, 89] width 63 height 26
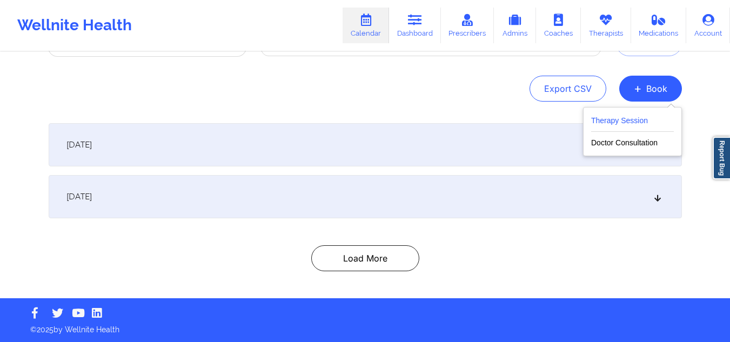
click at [625, 119] on button "Therapy Session" at bounding box center [632, 123] width 83 height 18
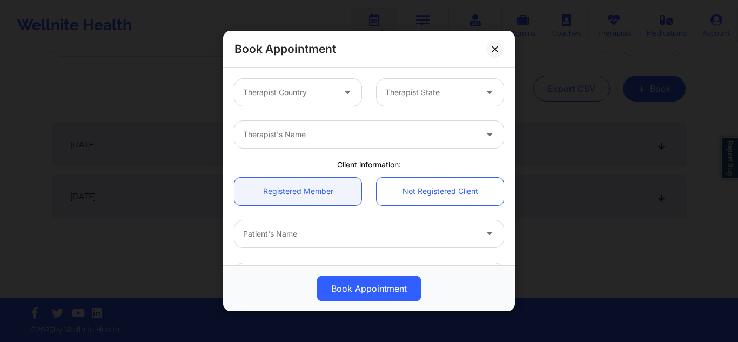
click at [304, 85] on div "Therapist Country" at bounding box center [284, 92] width 101 height 27
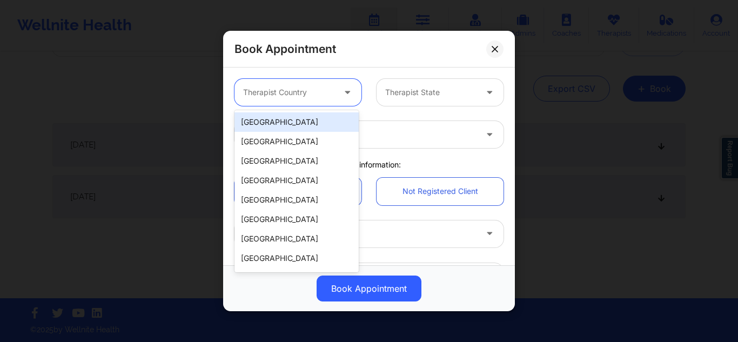
click at [289, 118] on div "[GEOGRAPHIC_DATA]" at bounding box center [296, 121] width 124 height 19
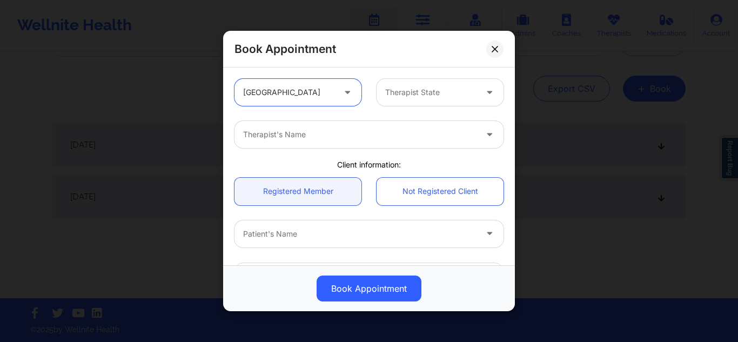
click at [400, 80] on div "Therapist State" at bounding box center [426, 92] width 101 height 27
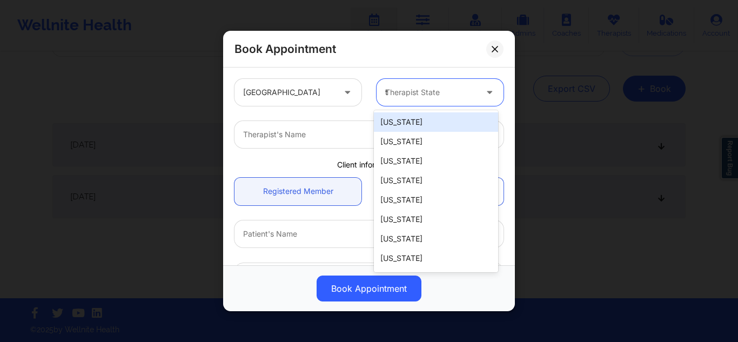
type input "tx"
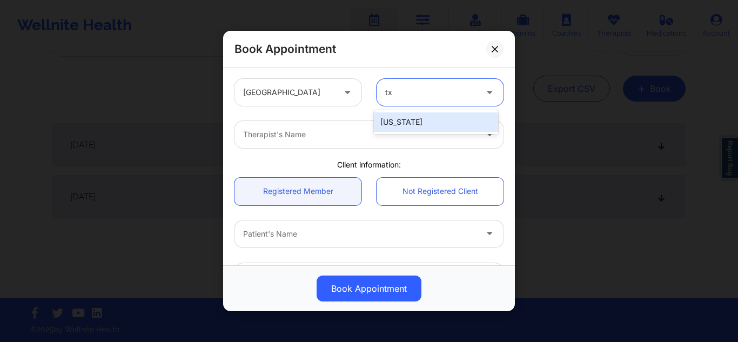
click at [393, 122] on div "[US_STATE]" at bounding box center [436, 121] width 124 height 19
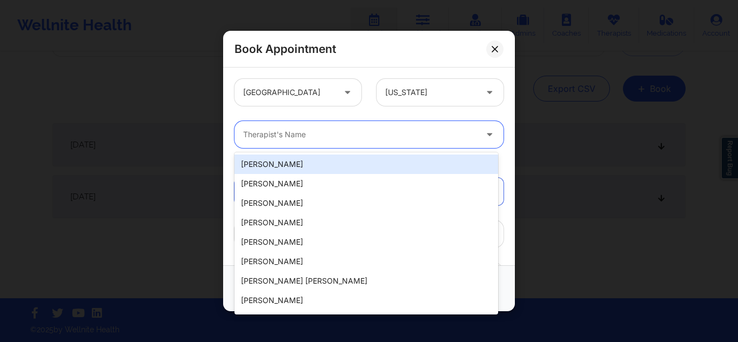
click at [373, 137] on div at bounding box center [359, 134] width 233 height 13
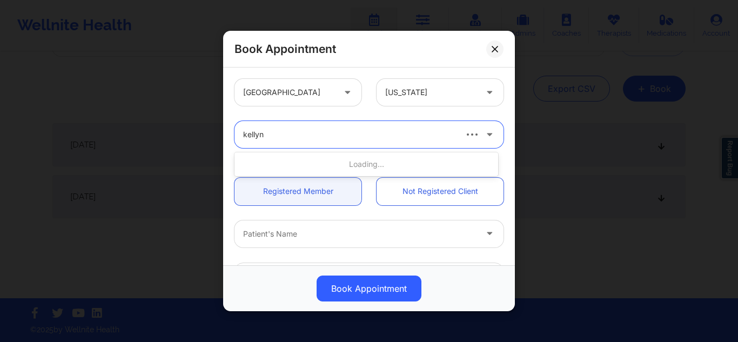
type input "kellyn r"
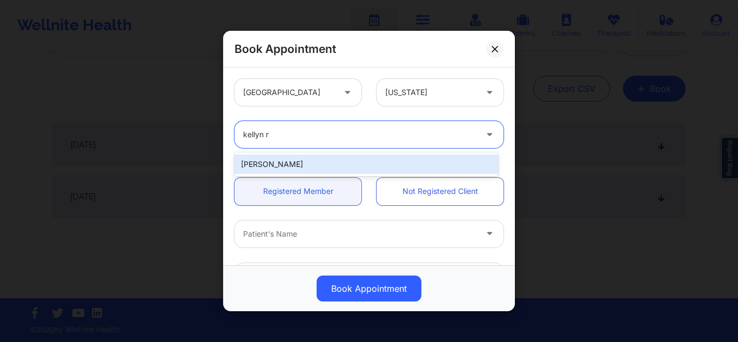
click at [339, 158] on div "[PERSON_NAME]" at bounding box center [366, 163] width 264 height 19
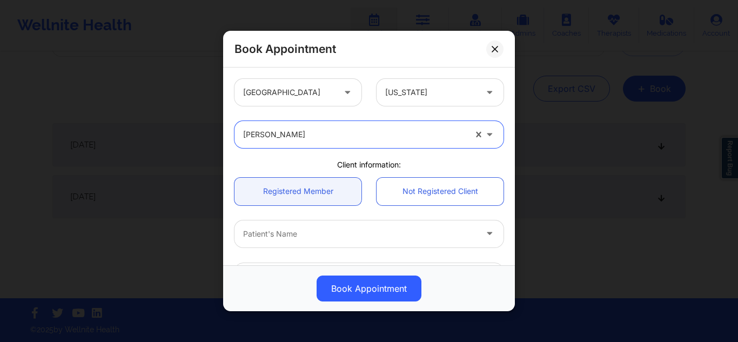
drag, startPoint x: 509, startPoint y: 156, endPoint x: 472, endPoint y: 163, distance: 37.0
drag, startPoint x: 472, startPoint y: 163, endPoint x: 441, endPoint y: 40, distance: 127.0
click at [441, 40] on div "Book Appointment" at bounding box center [369, 49] width 292 height 37
drag, startPoint x: 512, startPoint y: 80, endPoint x: 501, endPoint y: 67, distance: 16.5
click at [501, 67] on div "United States Texas Kellyn Roiko Client information: Registered Member Not Regi…" at bounding box center [369, 166] width 292 height 198
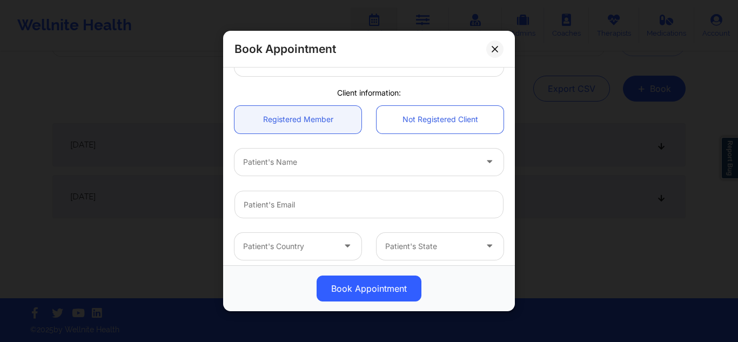
scroll to position [105, 0]
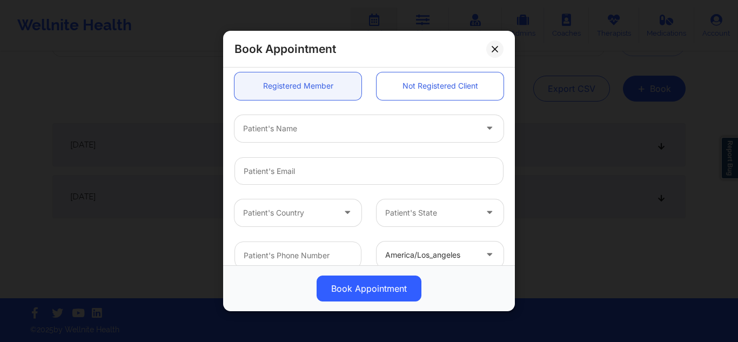
click at [427, 134] on div at bounding box center [359, 128] width 233 height 13
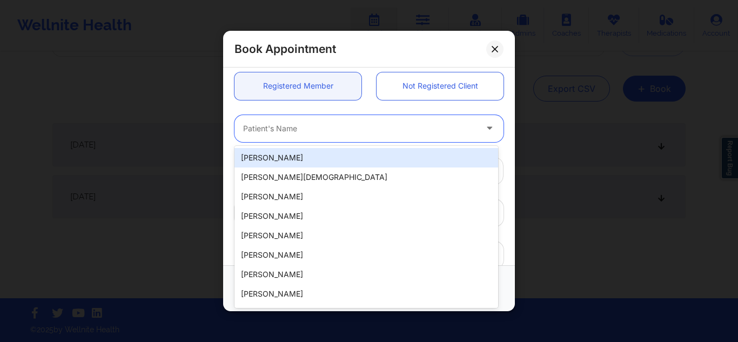
paste input "Hannah Pace"
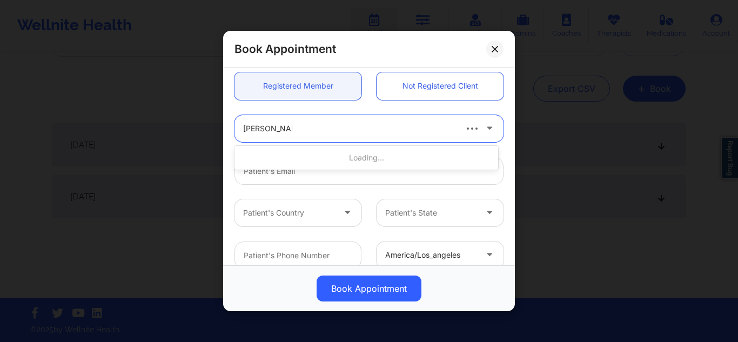
type input "Hannah Pace"
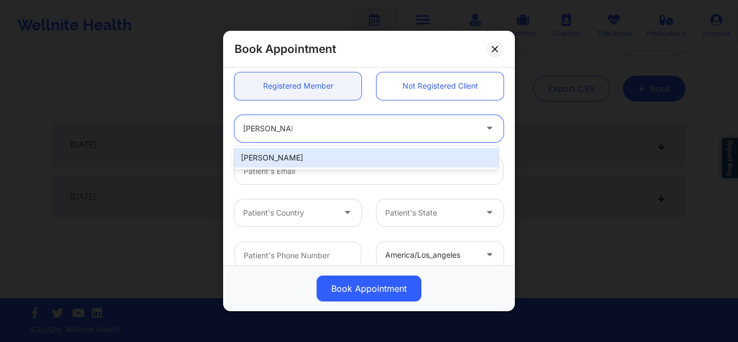
click at [332, 152] on div "Hannah Pace" at bounding box center [366, 157] width 264 height 19
type input "hannahpace2000@gmail.com"
type input "+12817993921"
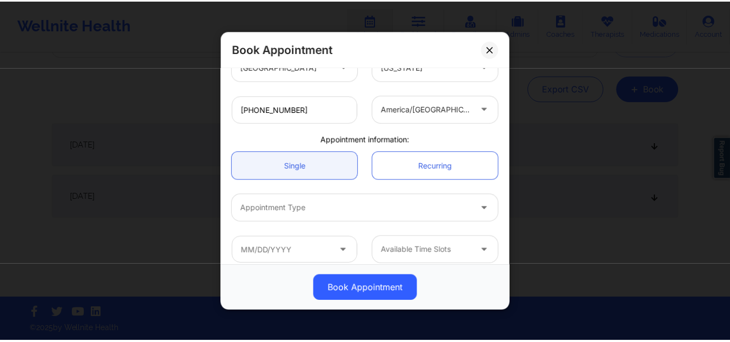
scroll to position [261, 0]
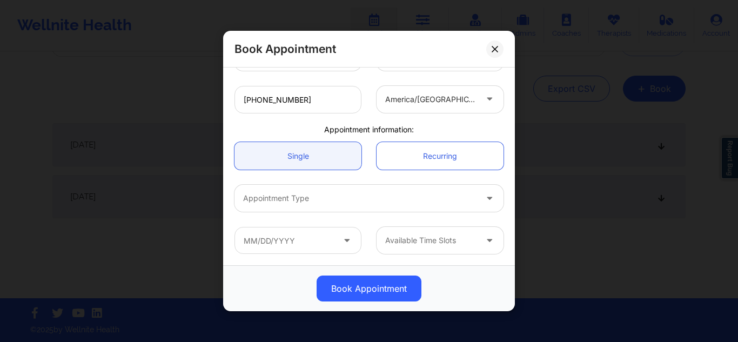
click at [361, 201] on div at bounding box center [359, 198] width 233 height 13
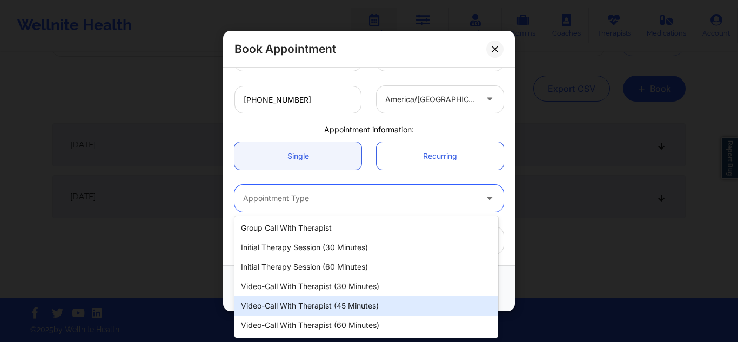
click at [301, 303] on div "Video-Call with Therapist (45 minutes)" at bounding box center [366, 305] width 264 height 19
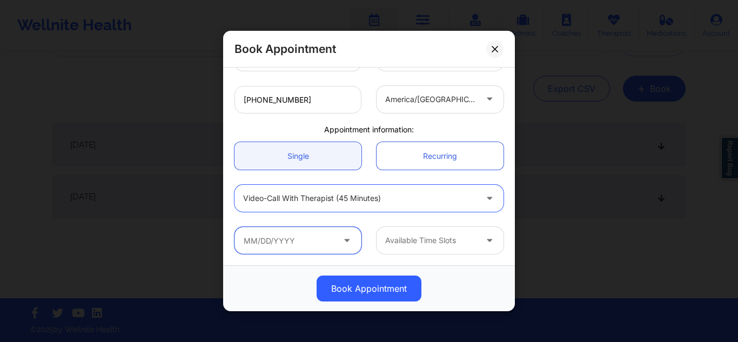
click at [313, 247] on input "text" at bounding box center [297, 240] width 127 height 27
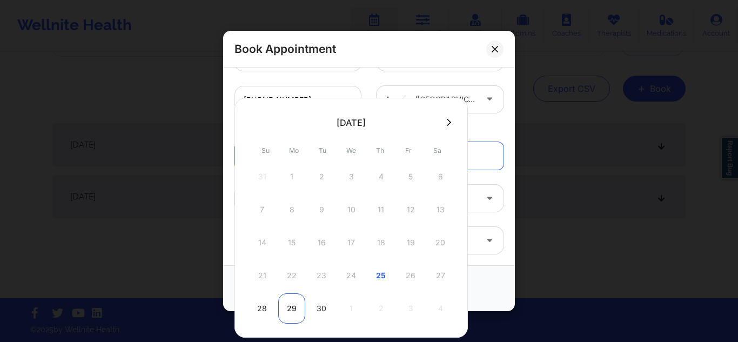
click at [296, 311] on div "29" at bounding box center [291, 308] width 27 height 30
type input "09/29/2025"
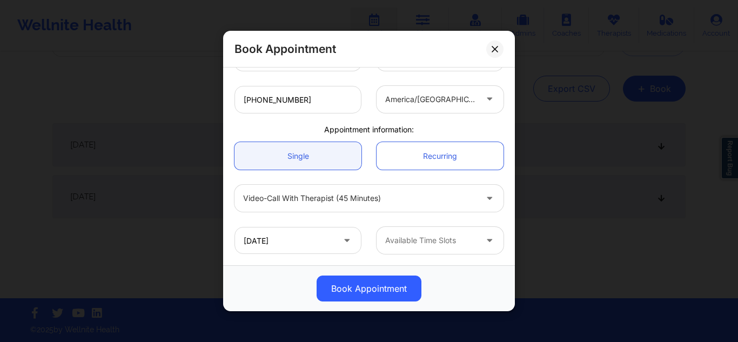
click at [427, 238] on div at bounding box center [430, 240] width 91 height 13
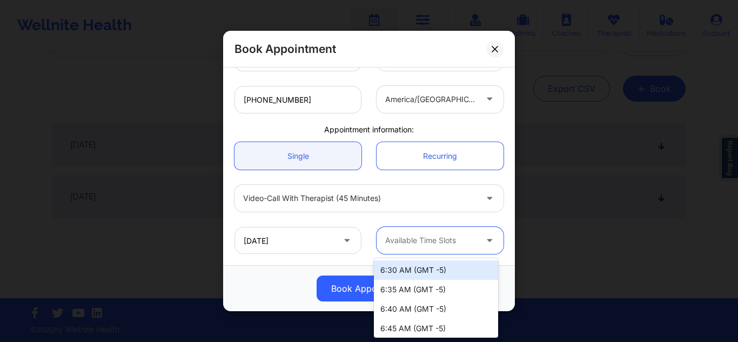
click at [407, 274] on div "6:30 AM (GMT -5)" at bounding box center [436, 269] width 124 height 19
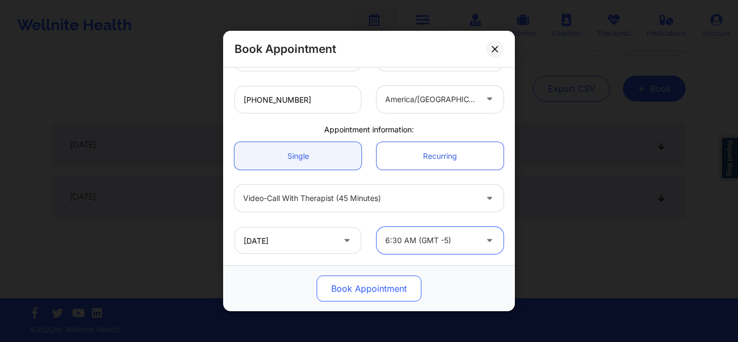
click at [381, 288] on button "Book Appointment" at bounding box center [368, 288] width 105 height 26
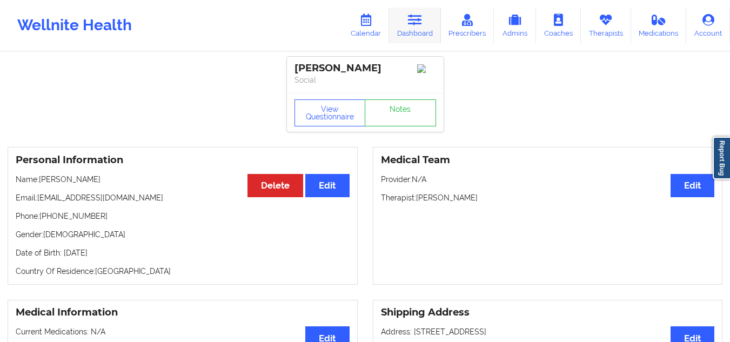
click at [408, 22] on link "Dashboard" at bounding box center [415, 26] width 52 height 36
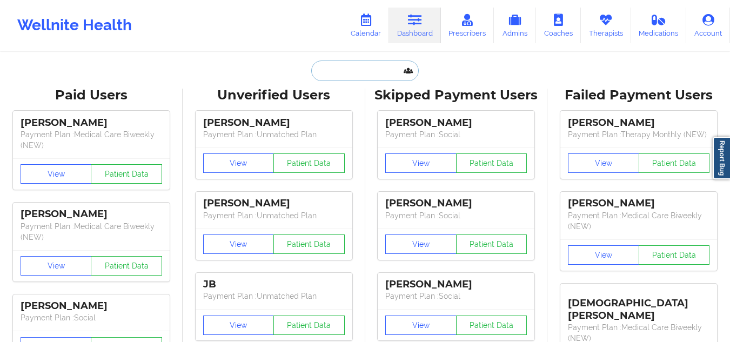
click at [339, 77] on input "text" at bounding box center [364, 70] width 107 height 21
paste input "(Psychology Today)"
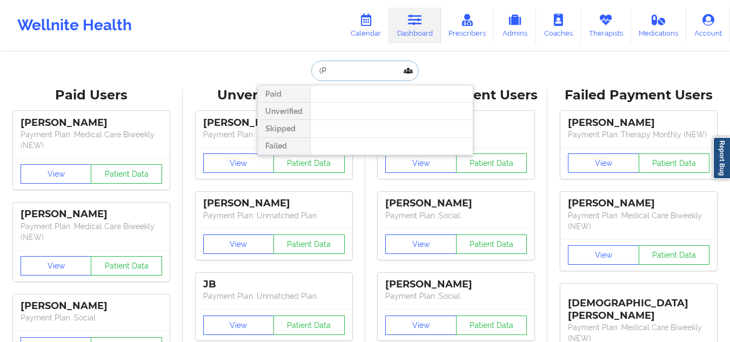
type input "("
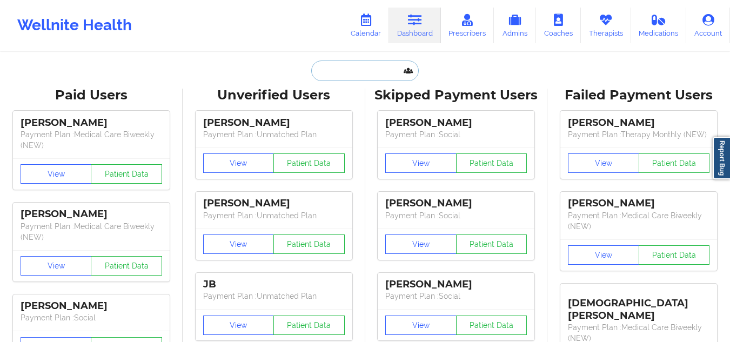
paste input "[PERSON_NAME]"
type input "[PERSON_NAME]"
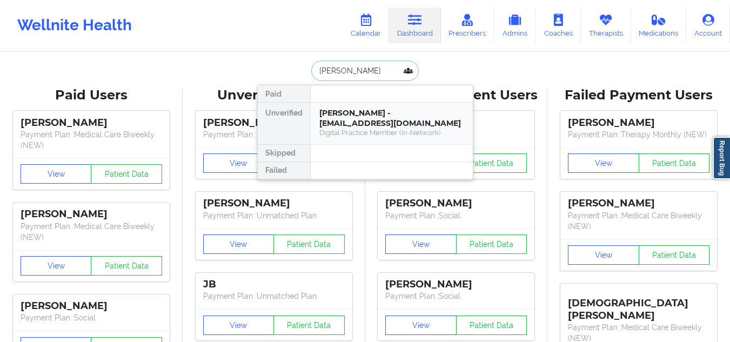
click at [374, 118] on div "Hannah Pace - hannahpace2000@gmail.com" at bounding box center [391, 118] width 145 height 20
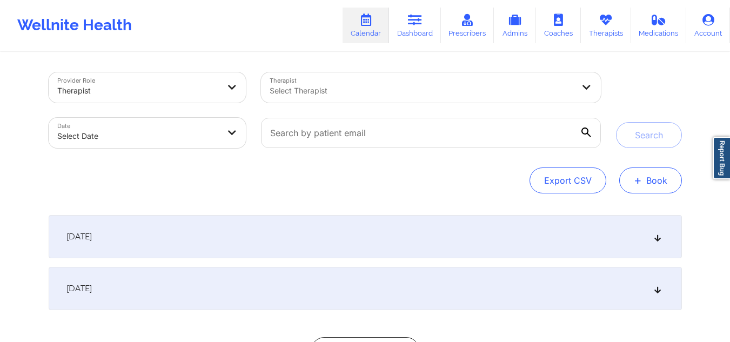
click at [642, 171] on button "+ Book" at bounding box center [650, 180] width 63 height 26
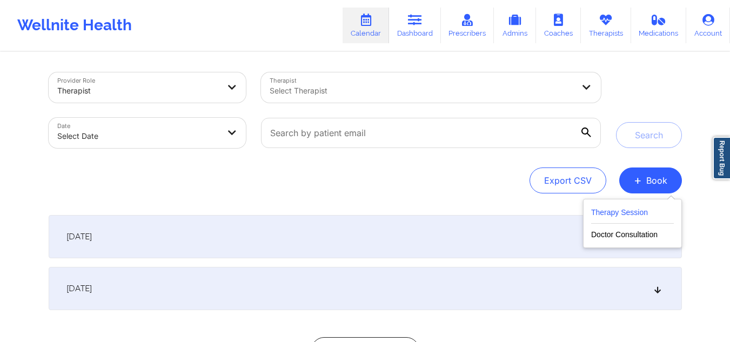
click at [613, 209] on button "Therapy Session" at bounding box center [632, 215] width 83 height 18
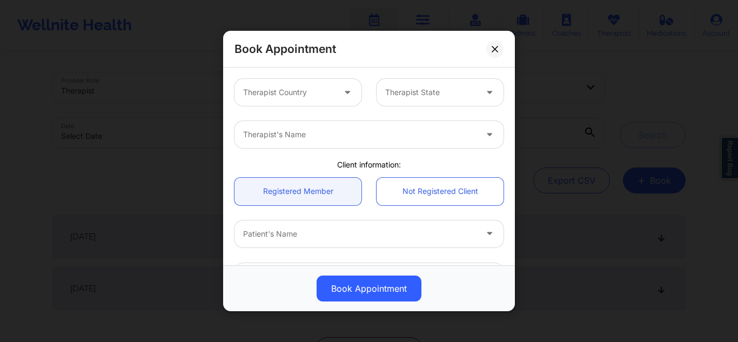
click at [501, 59] on div "Book Appointment" at bounding box center [369, 49] width 292 height 37
click at [495, 44] on button at bounding box center [494, 48] width 17 height 17
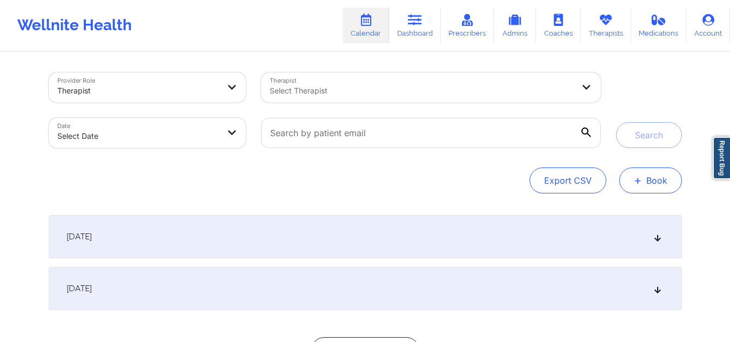
click at [632, 170] on button "+ Book" at bounding box center [650, 180] width 63 height 26
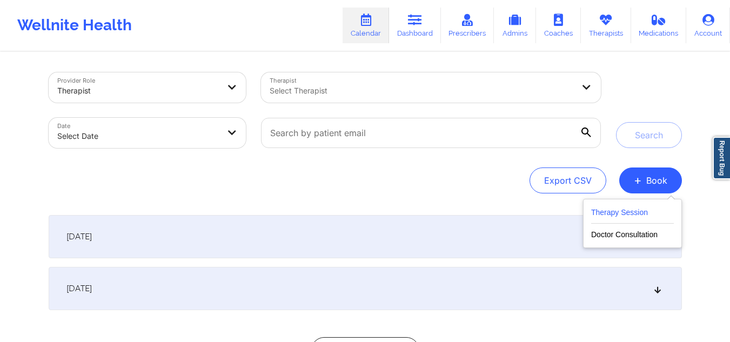
click at [603, 209] on button "Therapy Session" at bounding box center [632, 215] width 83 height 18
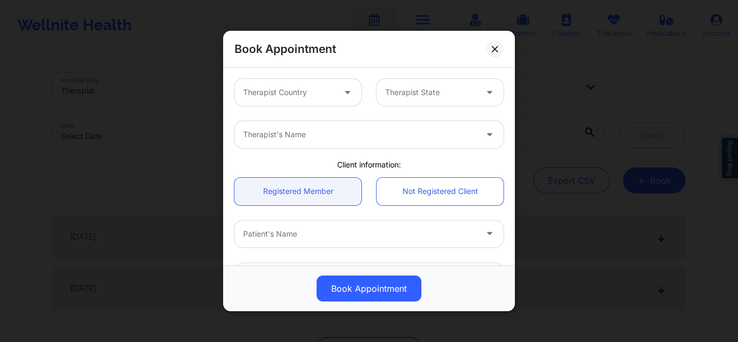
click at [315, 91] on div at bounding box center [288, 92] width 91 height 13
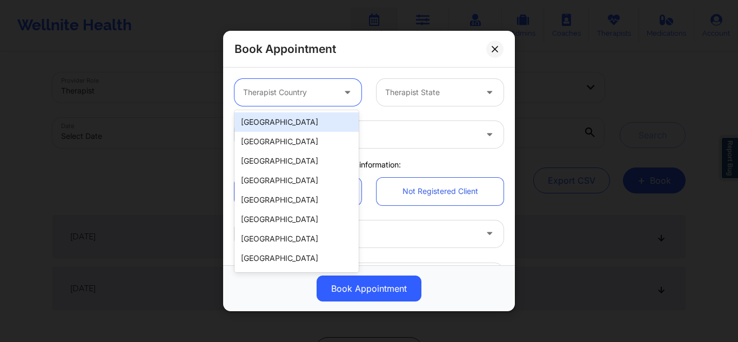
click at [292, 114] on div "[GEOGRAPHIC_DATA]" at bounding box center [296, 121] width 124 height 19
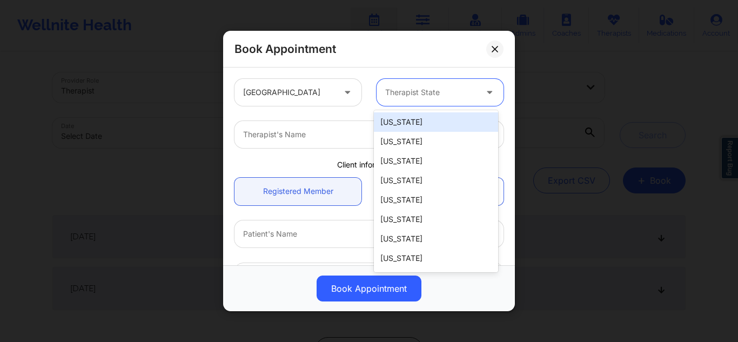
click at [387, 97] on div at bounding box center [430, 92] width 91 height 13
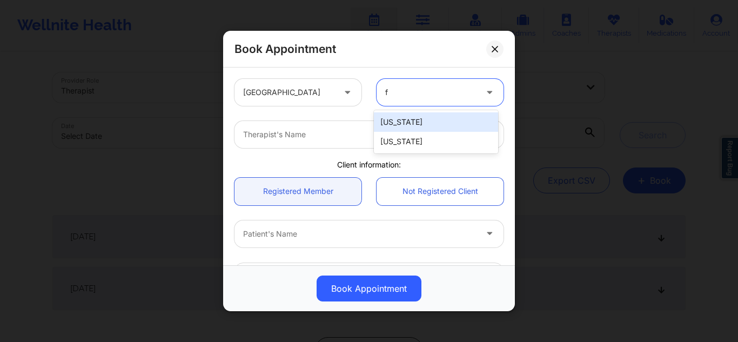
type input "fl"
click at [391, 118] on div "[US_STATE]" at bounding box center [436, 121] width 124 height 19
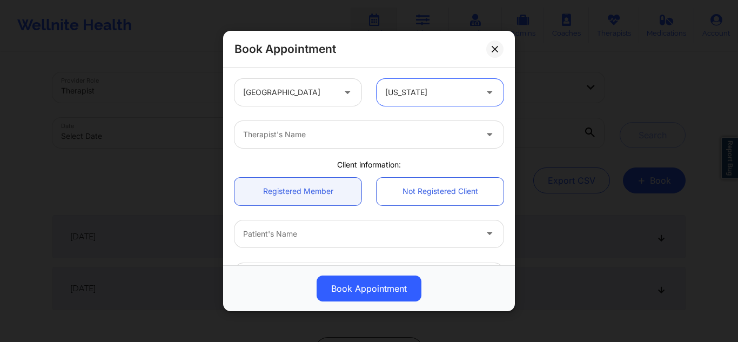
click at [338, 143] on div "Therapist's Name" at bounding box center [355, 134] width 243 height 27
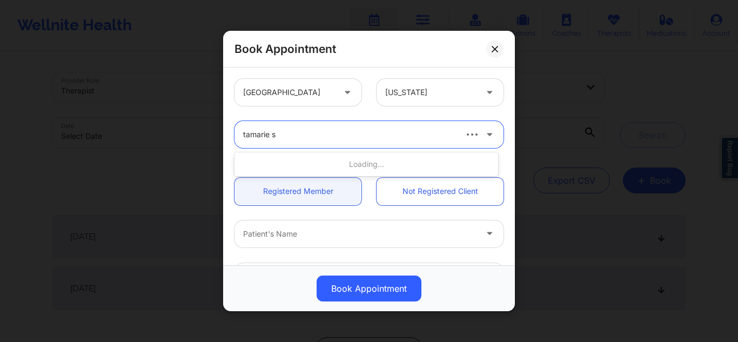
type input "tamarie st"
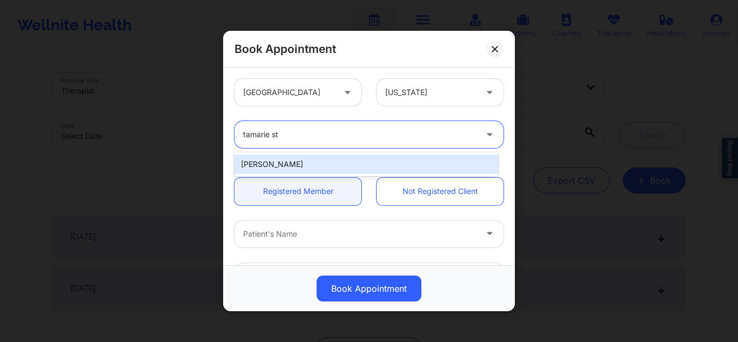
click at [300, 168] on div "[PERSON_NAME]" at bounding box center [366, 163] width 264 height 19
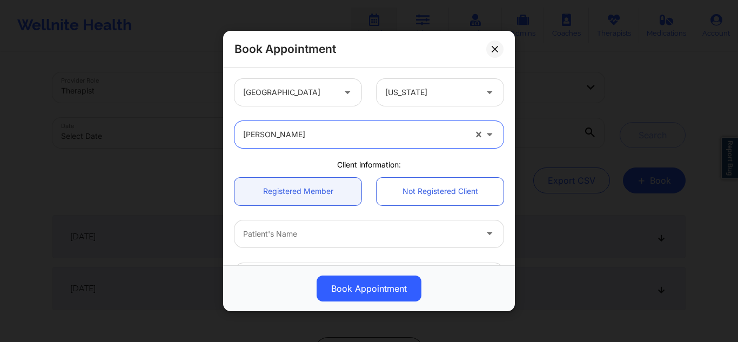
click at [298, 226] on div "Patient's Name" at bounding box center [355, 233] width 243 height 27
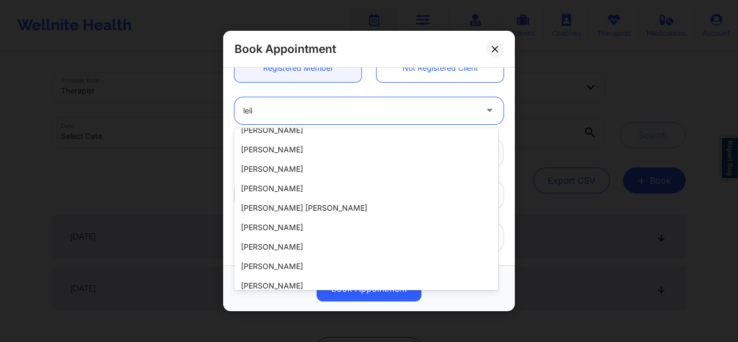
scroll to position [406, 0]
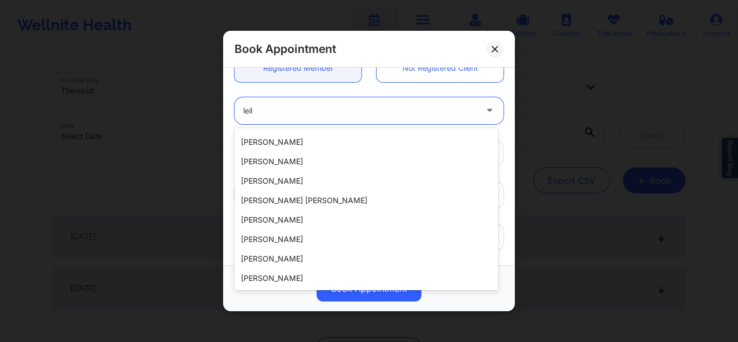
type input "leil"
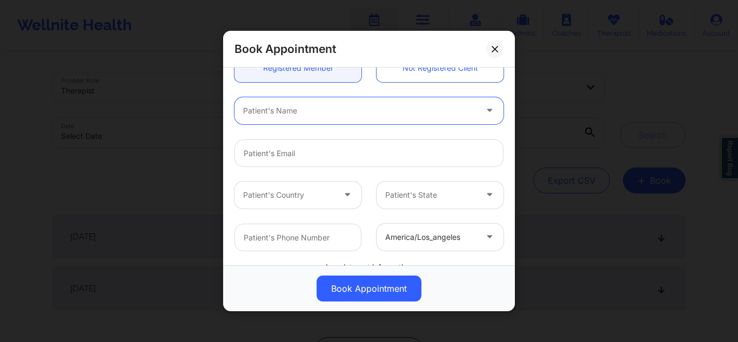
paste input "Leilani Torres"
type input "Leilani Torres"
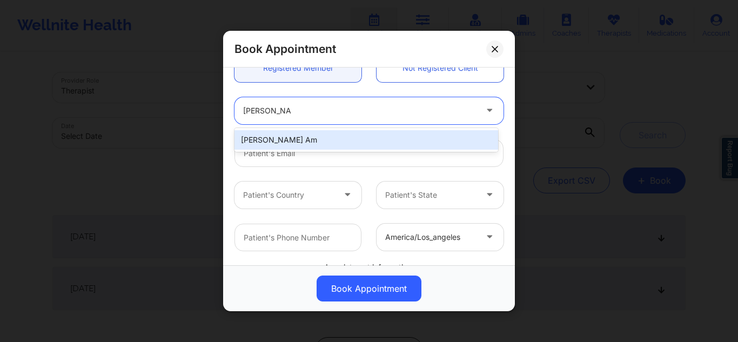
click at [316, 137] on div "[PERSON_NAME] Am" at bounding box center [366, 139] width 264 height 19
type input "leilaniam24@gmail.com"
type input "+1727-481-5415"
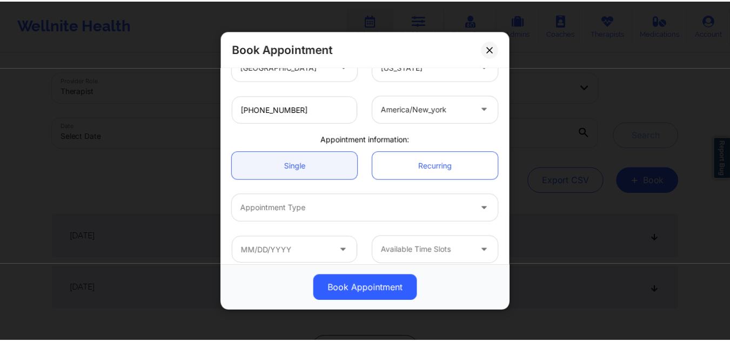
scroll to position [253, 0]
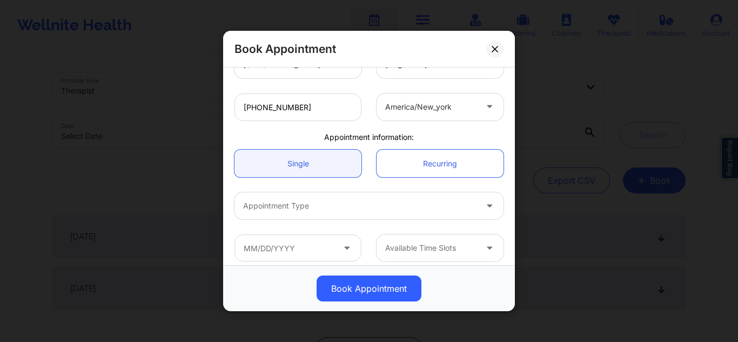
click at [298, 202] on div at bounding box center [359, 205] width 233 height 13
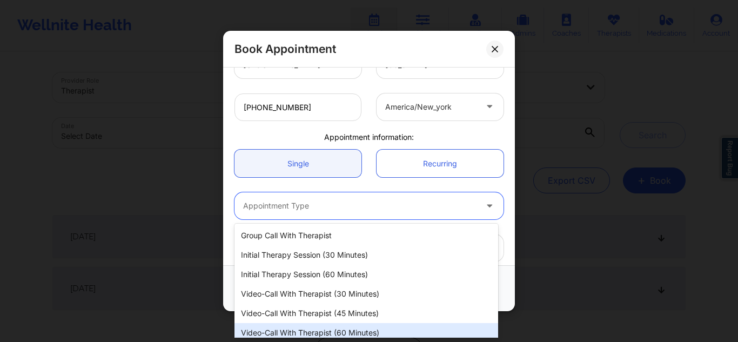
click at [281, 333] on div "Video-Call with Therapist (60 minutes)" at bounding box center [366, 332] width 264 height 19
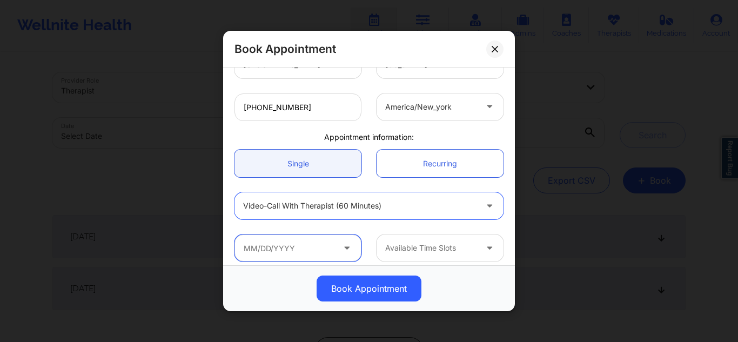
click at [302, 243] on input "text" at bounding box center [297, 247] width 127 height 27
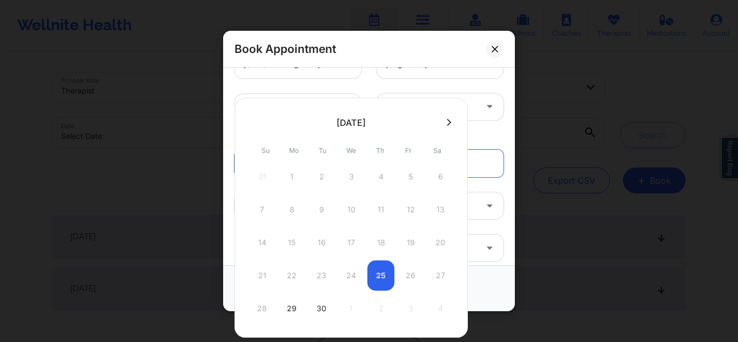
click at [447, 120] on icon at bounding box center [449, 121] width 4 height 7
click at [347, 270] on div "22" at bounding box center [350, 275] width 27 height 30
type input "10/22/2025"
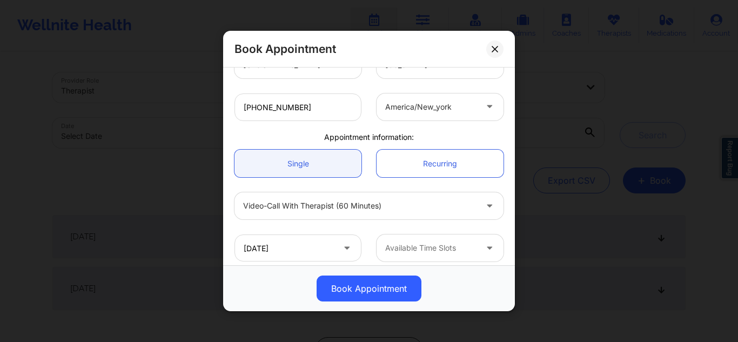
click at [403, 248] on div at bounding box center [430, 247] width 91 height 13
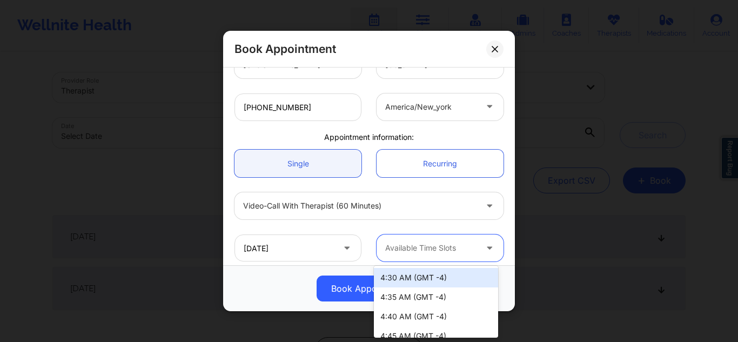
click at [403, 275] on div "4:30 AM (GMT -4)" at bounding box center [436, 277] width 124 height 19
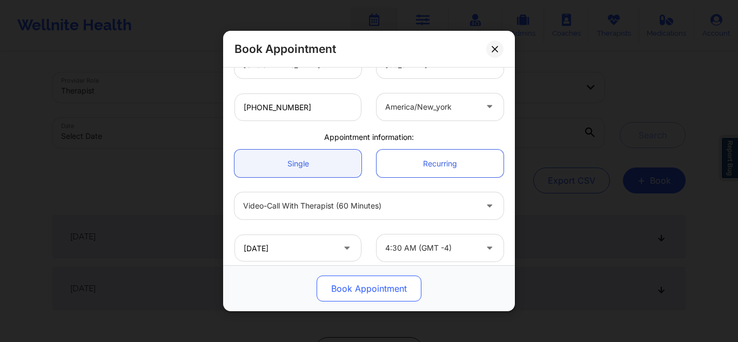
click at [382, 288] on button "Book Appointment" at bounding box center [368, 288] width 105 height 26
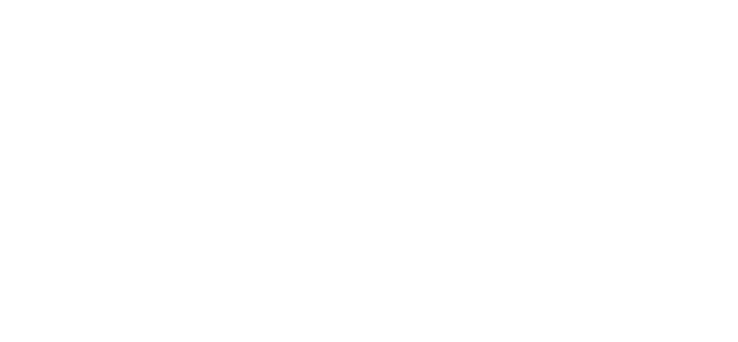
click at [463, 92] on body at bounding box center [369, 171] width 738 height 342
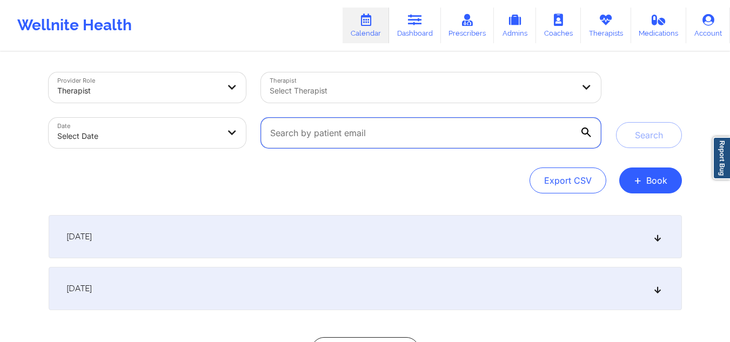
click at [364, 126] on input "text" at bounding box center [430, 133] width 339 height 30
paste input "[PERSON_NAME] 10/22 at 430pm for 60 mins"
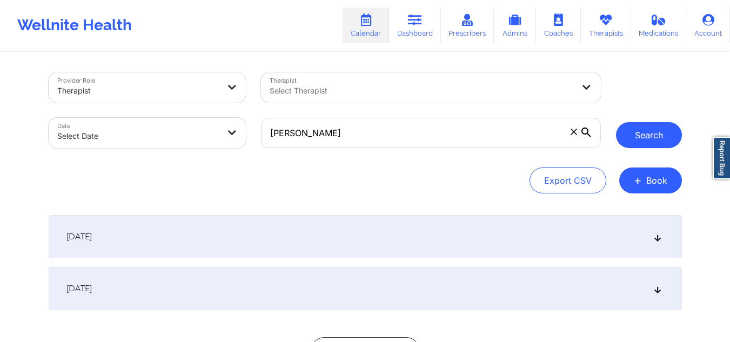
click at [634, 141] on button "Search" at bounding box center [649, 135] width 66 height 26
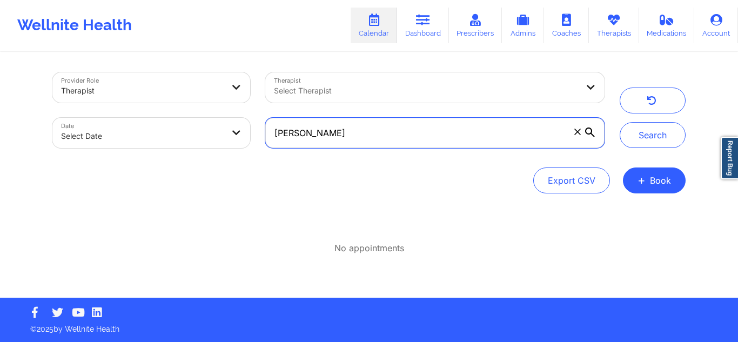
click at [404, 129] on input "[PERSON_NAME]" at bounding box center [434, 133] width 339 height 30
type input "[PERSON_NAME] am"
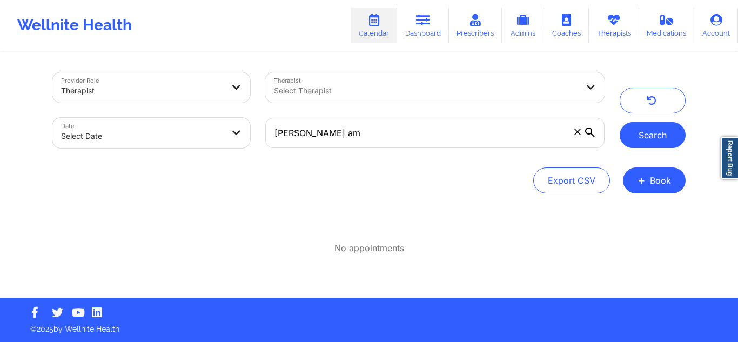
click at [645, 139] on button "Search" at bounding box center [652, 135] width 66 height 26
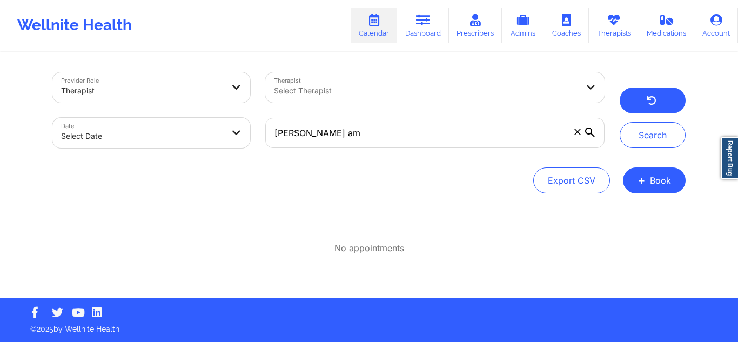
click at [655, 88] on button "button" at bounding box center [652, 100] width 66 height 26
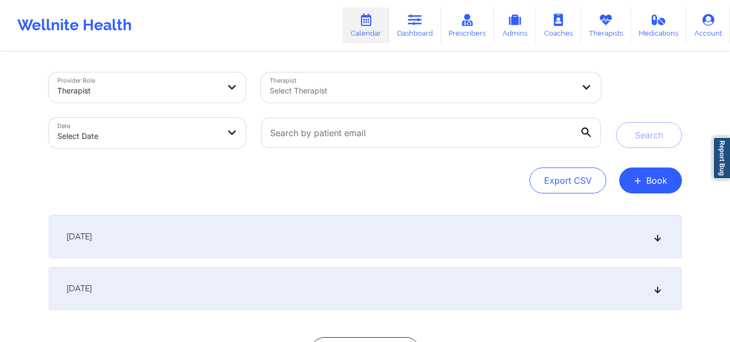
click at [429, 94] on div at bounding box center [421, 90] width 304 height 13
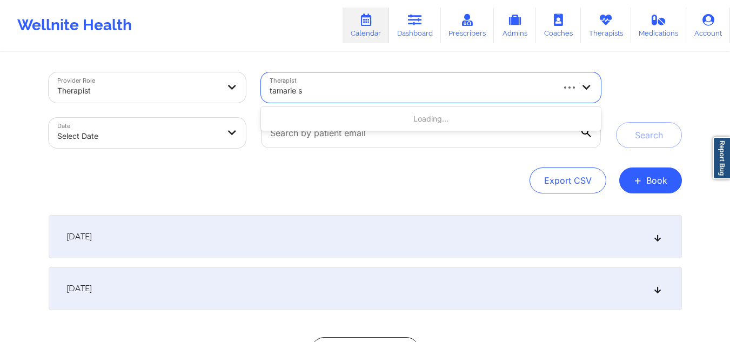
type input "tamarie st"
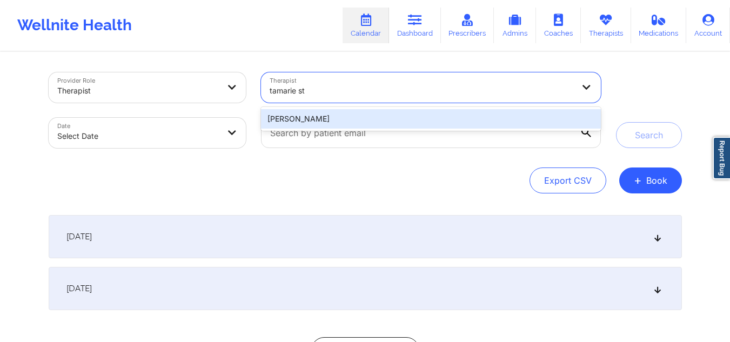
click at [390, 119] on div "[PERSON_NAME]" at bounding box center [430, 118] width 339 height 19
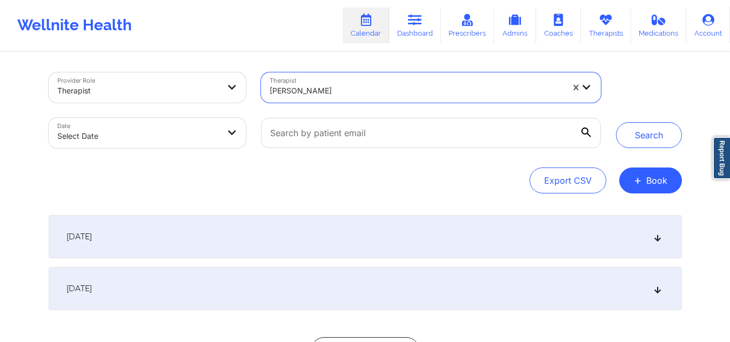
click at [123, 121] on body "Wellnite Health Calendar Dashboard Prescribers Admins Coaches Therapists Medica…" at bounding box center [365, 171] width 730 height 342
select select "2025-8"
select select "2025-9"
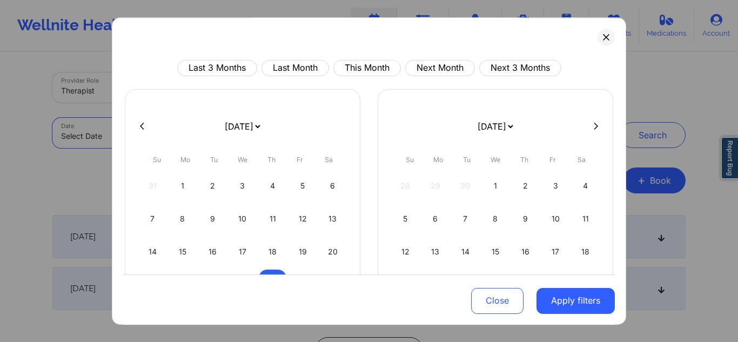
click at [590, 126] on button at bounding box center [595, 125] width 11 height 9
select select "2025-9"
select select "2025-10"
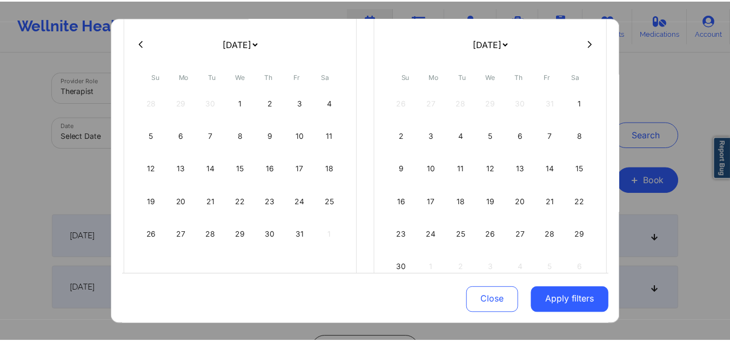
scroll to position [86, 0]
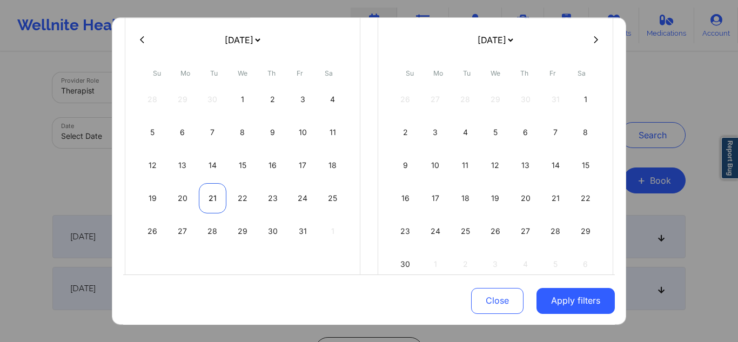
click at [218, 199] on div "21" at bounding box center [213, 198] width 28 height 30
select select "2025-9"
select select "2025-10"
select select "2025-9"
select select "2025-10"
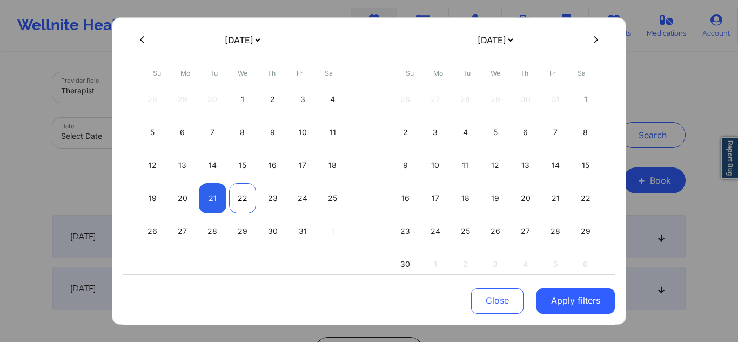
click at [246, 199] on div "22" at bounding box center [243, 198] width 28 height 30
select select "2025-9"
select select "2025-10"
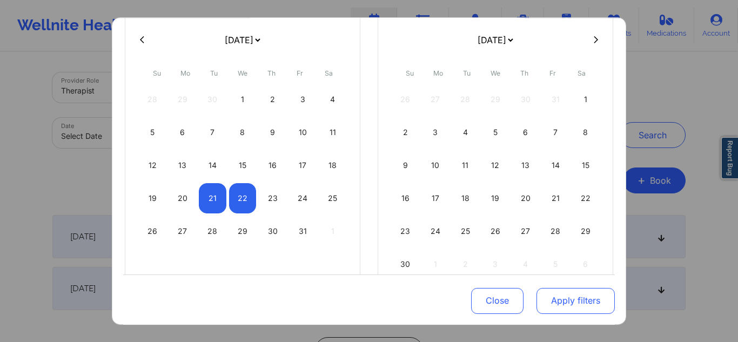
click at [559, 296] on button "Apply filters" at bounding box center [575, 300] width 78 height 26
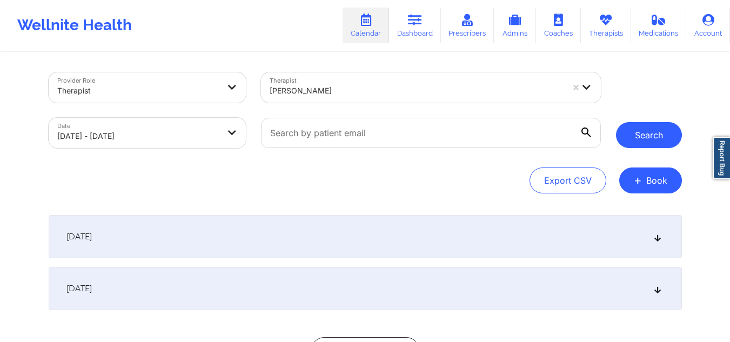
click at [675, 141] on button "Search" at bounding box center [649, 135] width 66 height 26
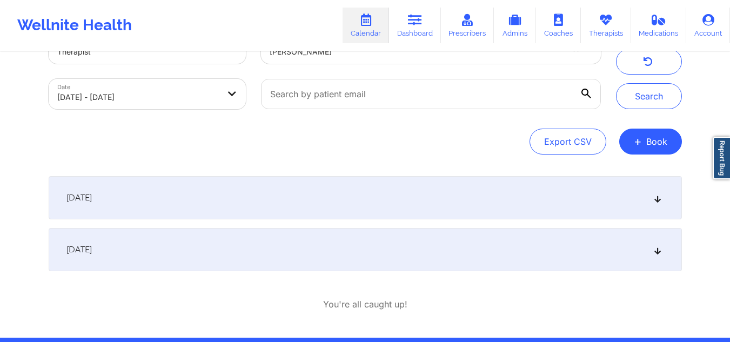
scroll to position [58, 0]
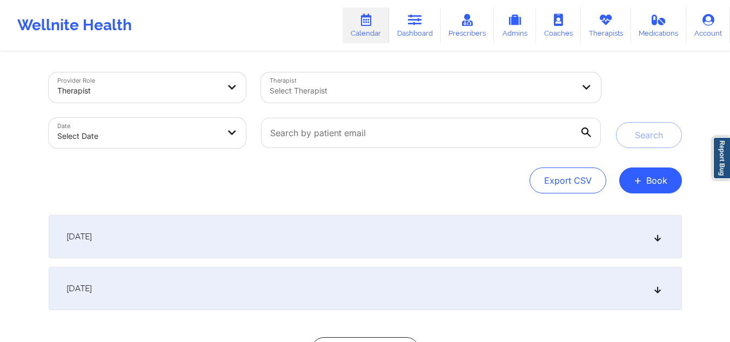
click at [474, 95] on div at bounding box center [421, 90] width 304 height 13
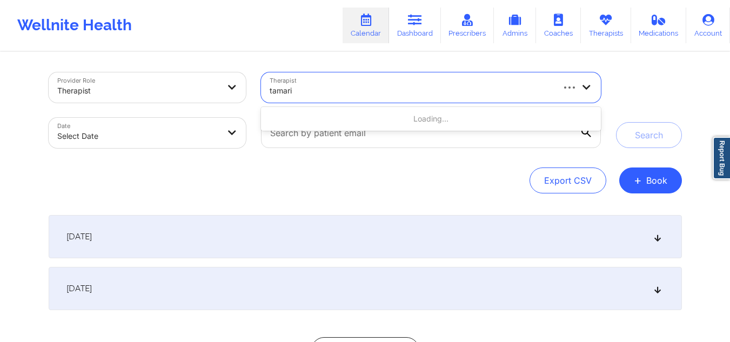
type input "tamarie"
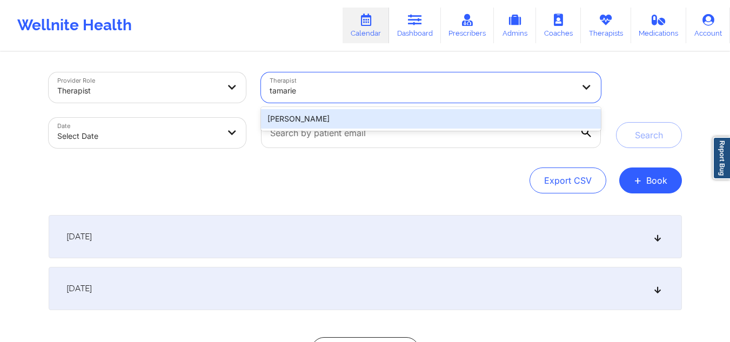
click at [392, 120] on div "[PERSON_NAME]" at bounding box center [430, 118] width 339 height 19
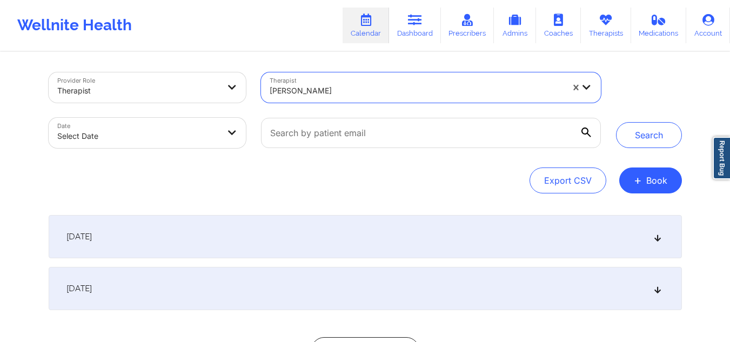
click at [170, 148] on div "Date Select Date" at bounding box center [147, 132] width 213 height 45
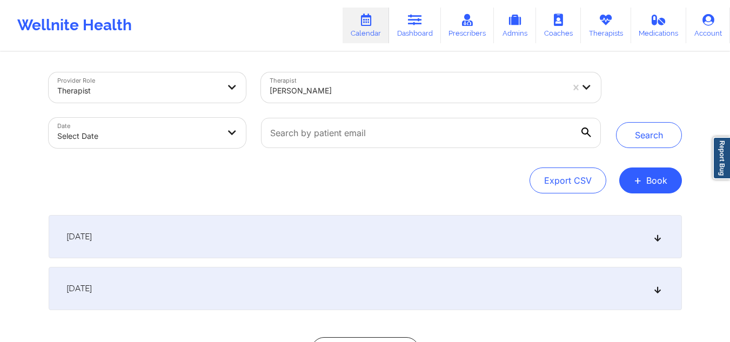
click at [165, 135] on body "Wellnite Health Calendar Dashboard Prescribers Admins Coaches Therapists Medica…" at bounding box center [365, 171] width 730 height 342
select select "2025-8"
select select "2025-9"
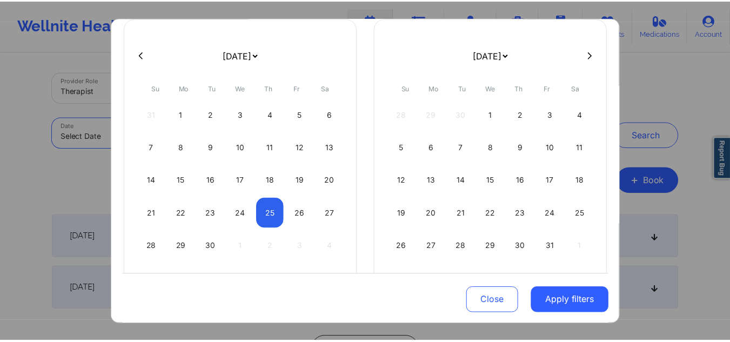
scroll to position [80, 0]
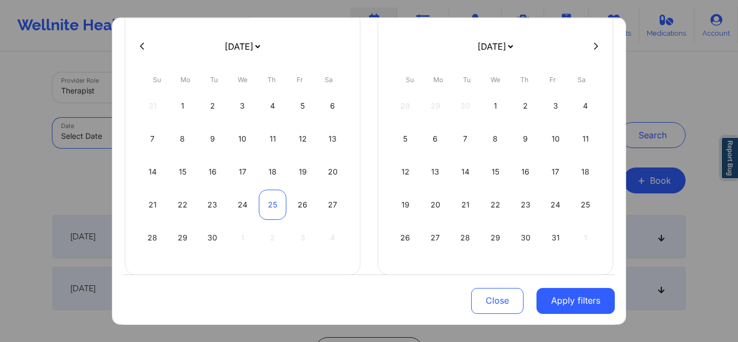
click at [278, 205] on div "25" at bounding box center [273, 205] width 28 height 30
select select "2025-8"
select select "2025-9"
select select "2025-8"
select select "2025-9"
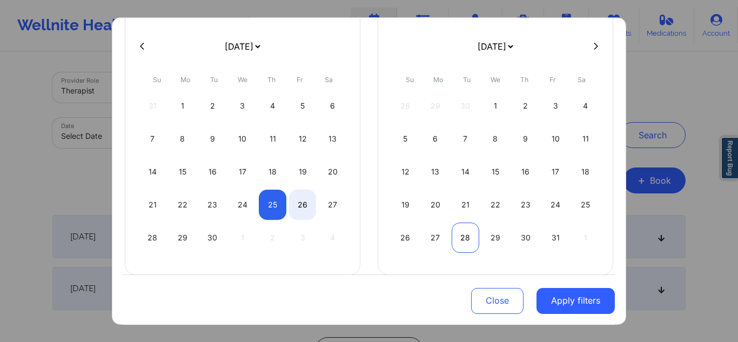
select select "2025-8"
select select "2025-9"
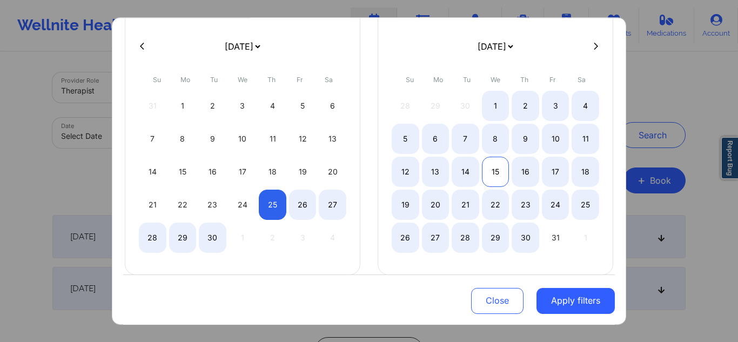
select select "2025-8"
select select "2025-9"
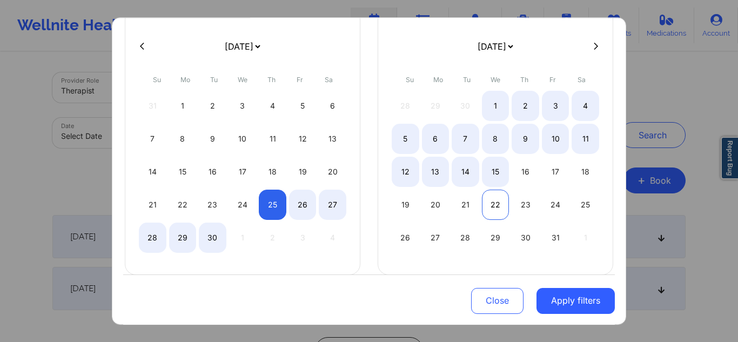
select select "2025-8"
select select "2025-9"
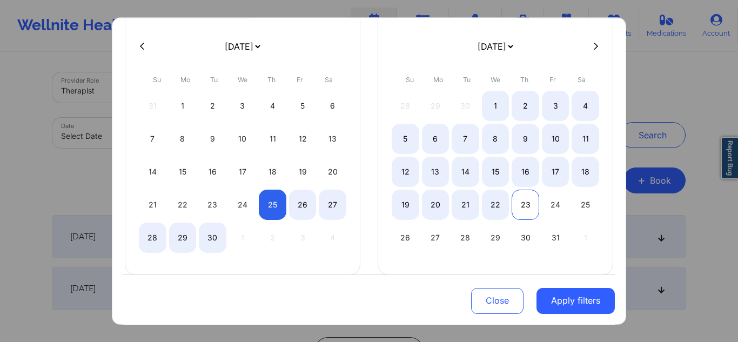
select select "2025-8"
select select "2025-9"
click at [522, 207] on div "23" at bounding box center [525, 205] width 28 height 30
select select "2025-8"
select select "2025-9"
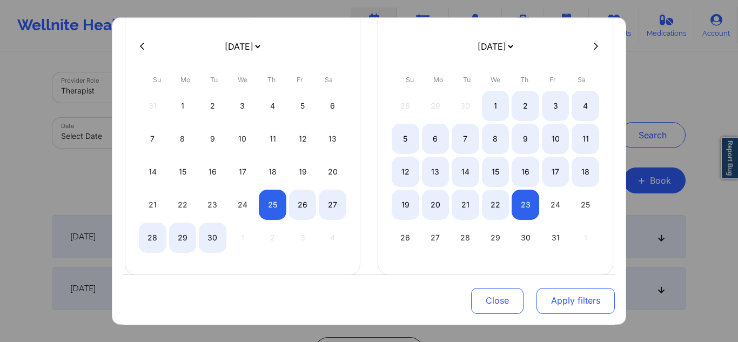
click at [579, 303] on button "Apply filters" at bounding box center [575, 300] width 78 height 26
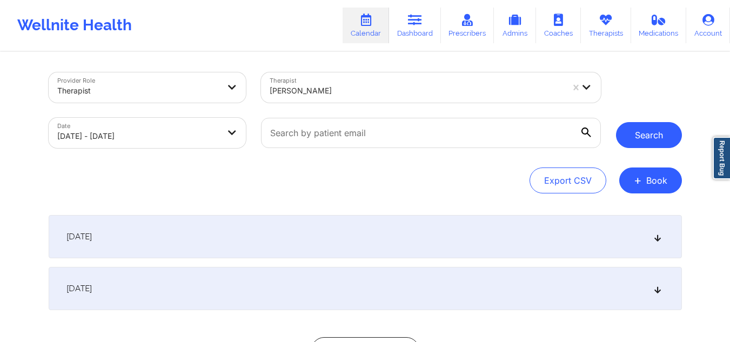
click at [630, 144] on button "Search" at bounding box center [649, 135] width 66 height 26
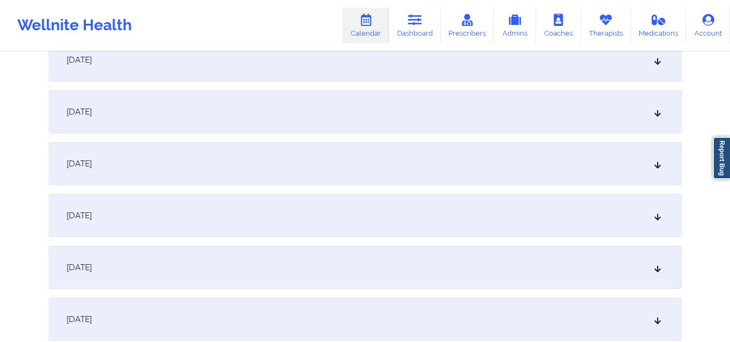
scroll to position [441, 0]
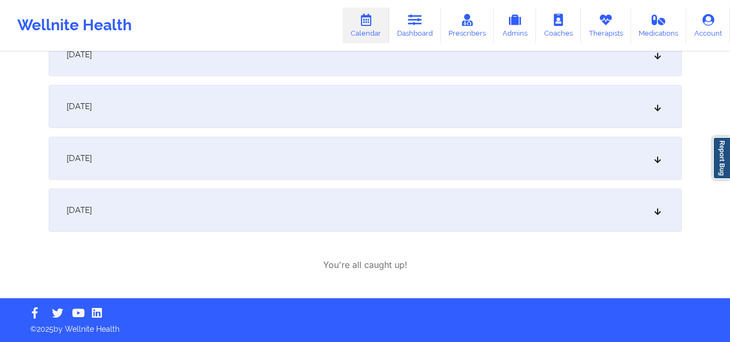
click at [660, 215] on div "[DATE]" at bounding box center [365, 209] width 633 height 43
